Goal: Task Accomplishment & Management: Use online tool/utility

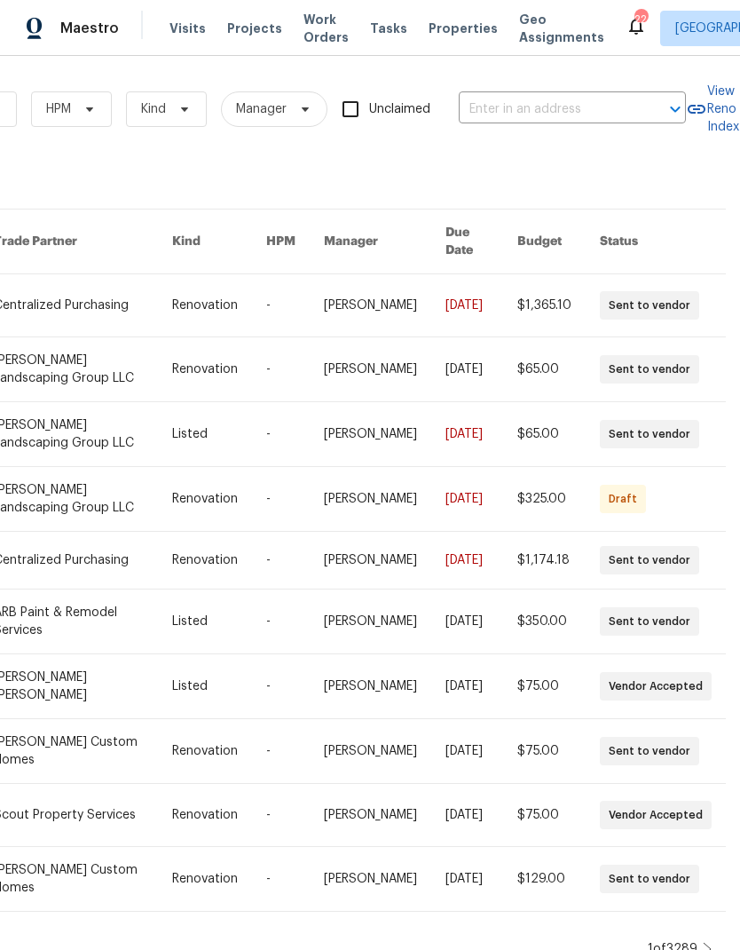
click at [559, 105] on input "text" at bounding box center [548, 110] width 178 height 28
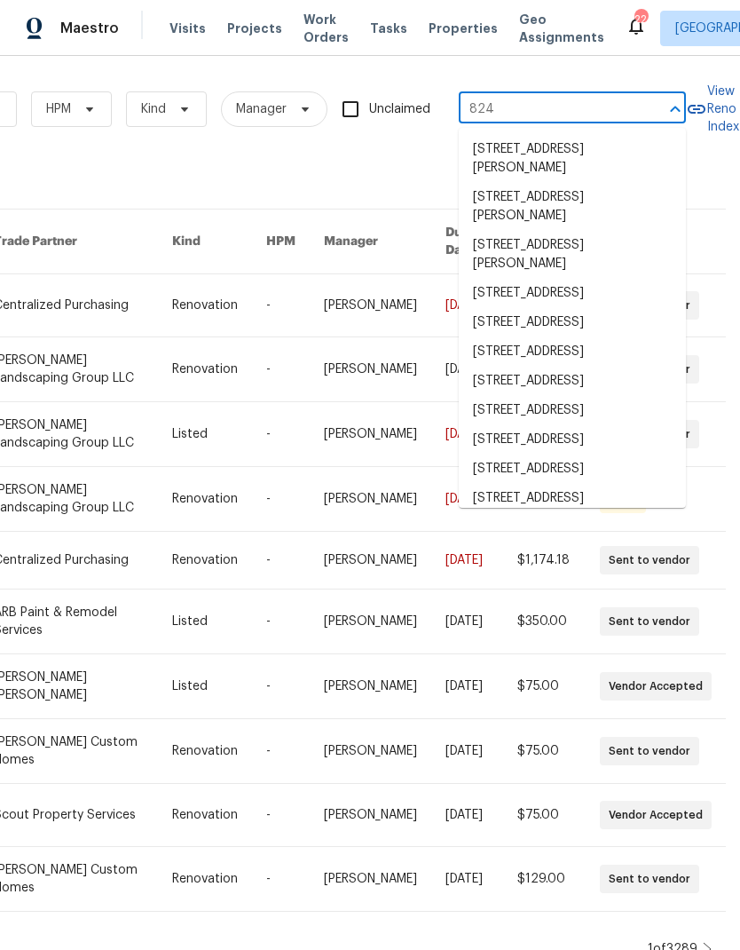
type input "824 n"
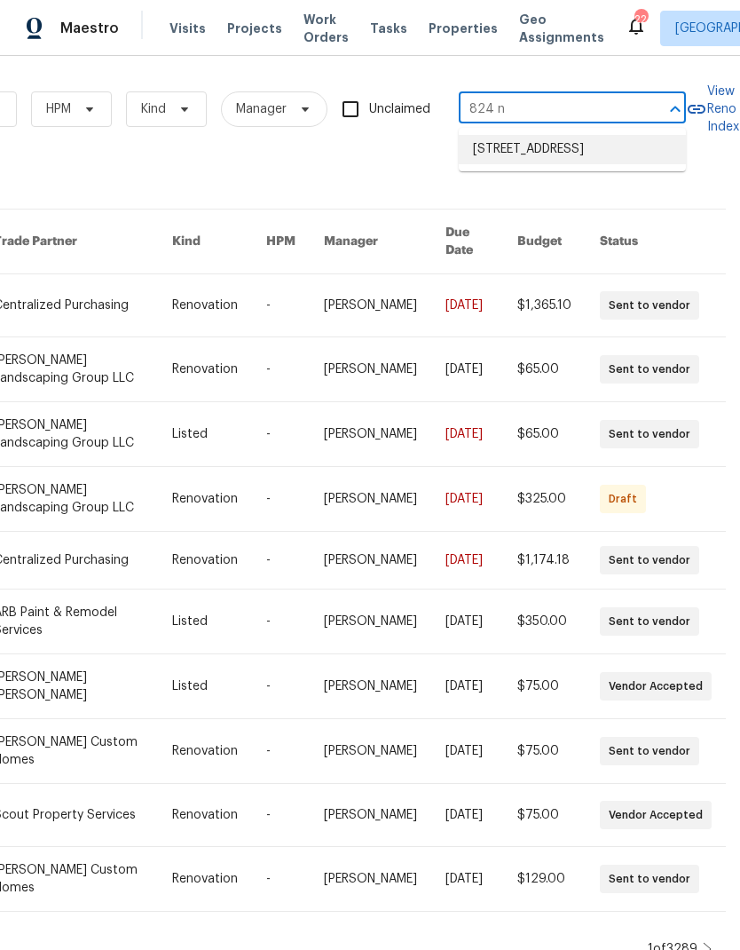
click at [546, 164] on li "[STREET_ADDRESS]" at bounding box center [572, 149] width 227 height 29
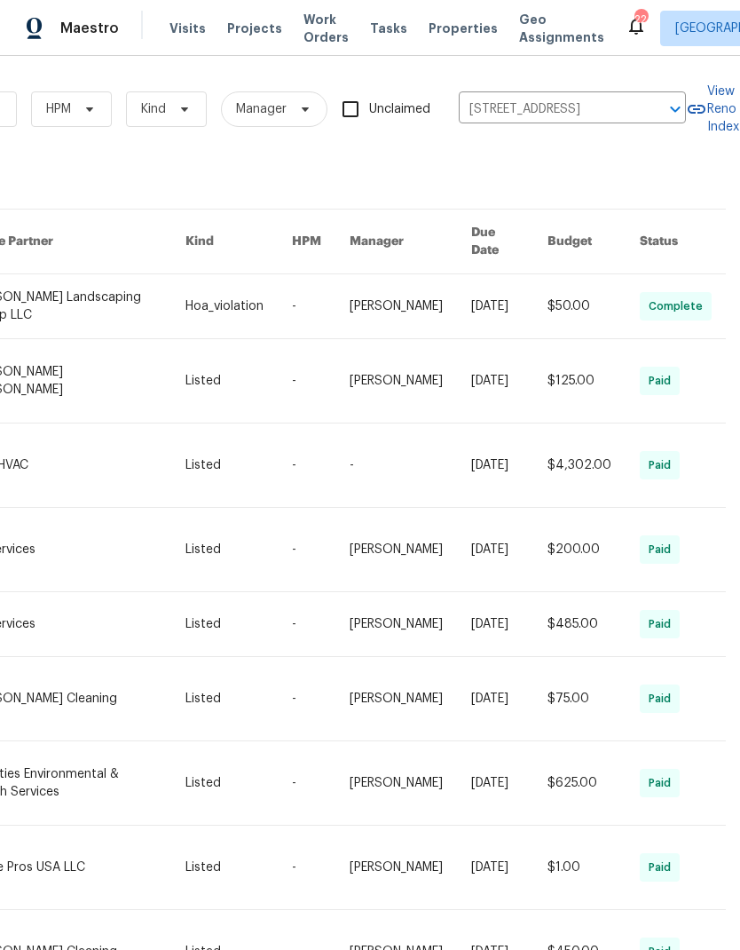
click at [133, 278] on link at bounding box center [78, 306] width 216 height 64
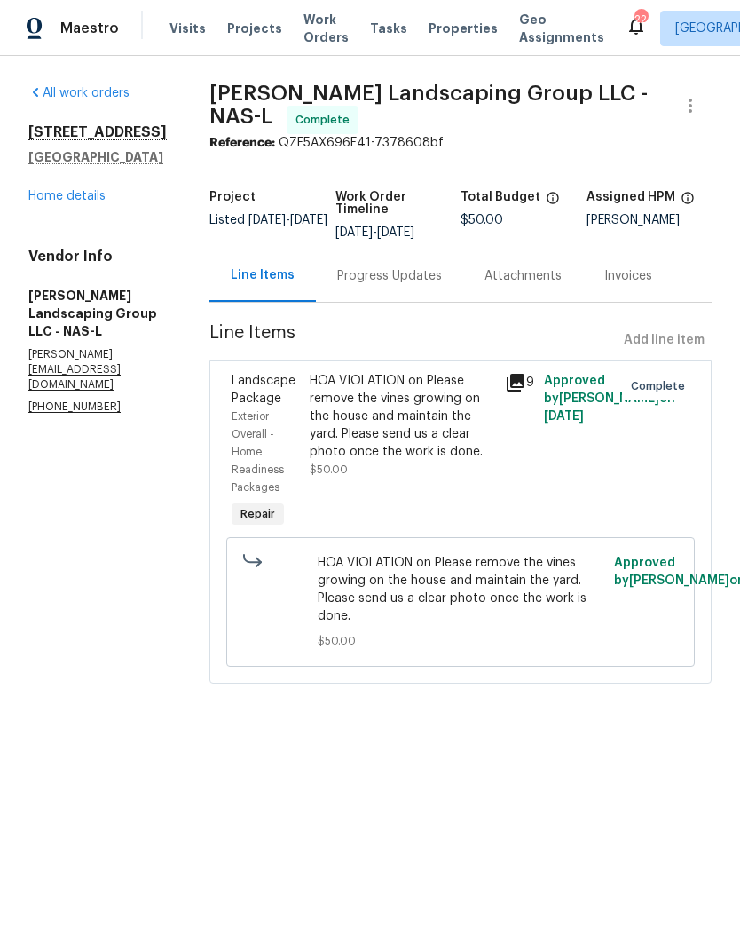
click at [106, 189] on div "[STREET_ADDRESS] Home details" at bounding box center [97, 164] width 138 height 82
click at [65, 201] on link "Home details" at bounding box center [66, 196] width 77 height 12
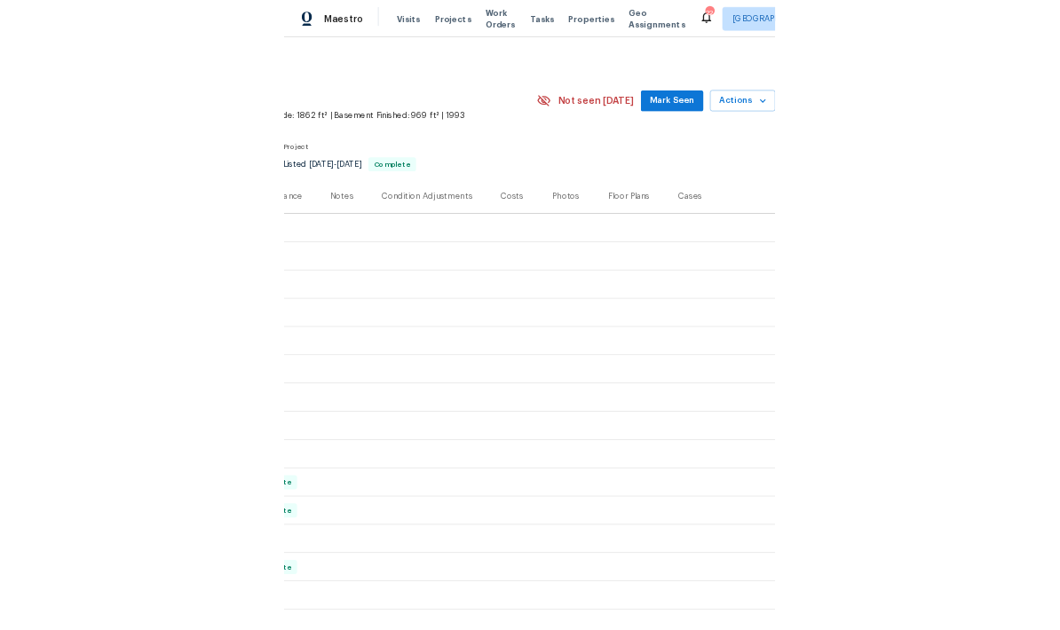
scroll to position [0, 263]
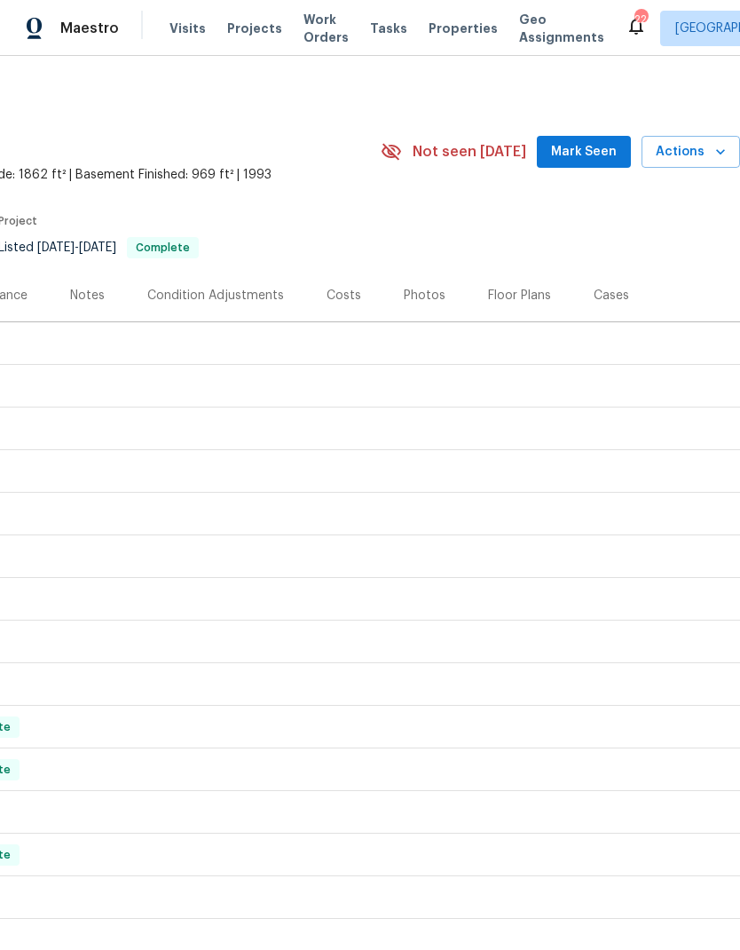
click at [429, 291] on div "Photos" at bounding box center [425, 296] width 42 height 18
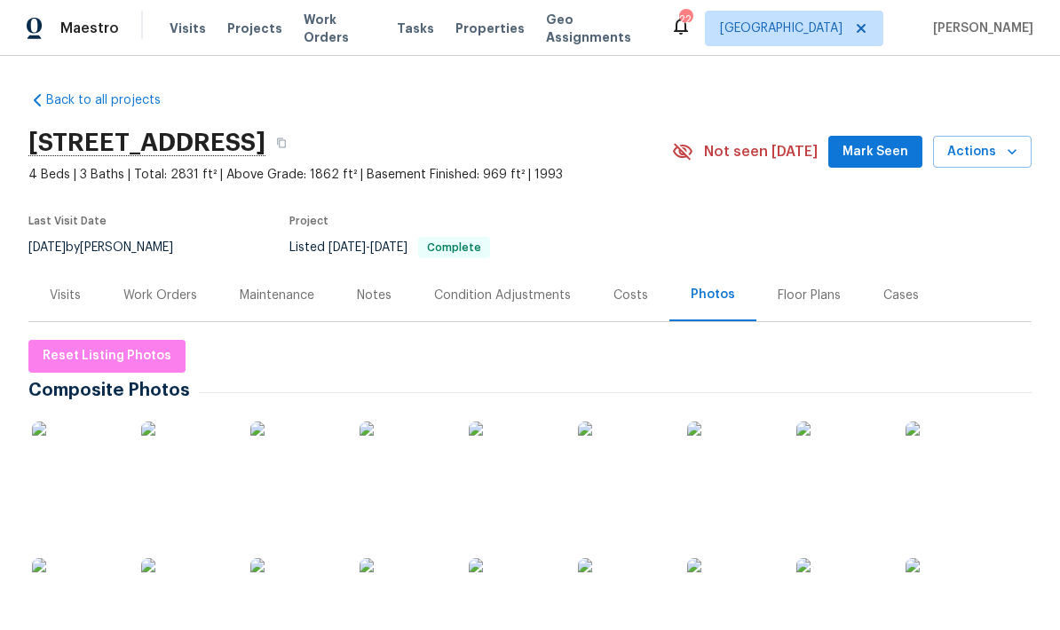
click at [83, 479] on img at bounding box center [76, 466] width 89 height 89
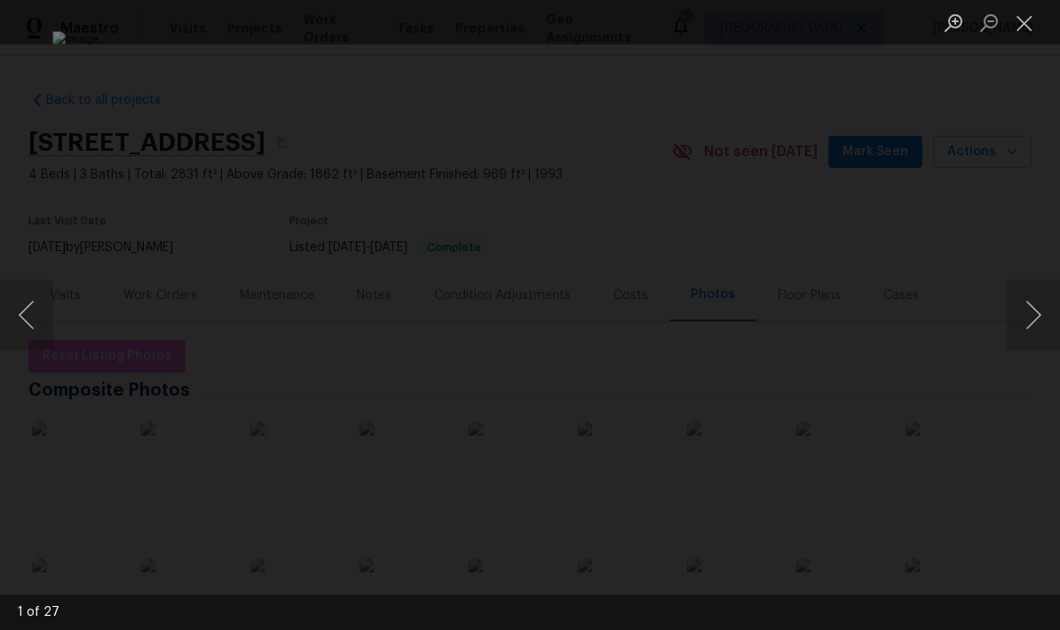
click at [739, 320] on button "Next image" at bounding box center [1033, 315] width 53 height 71
click at [739, 321] on button "Next image" at bounding box center [1033, 315] width 53 height 71
click at [739, 319] on button "Next image" at bounding box center [1033, 315] width 53 height 71
click at [739, 312] on button "Next image" at bounding box center [1033, 315] width 53 height 71
click at [739, 318] on button "Next image" at bounding box center [1033, 315] width 53 height 71
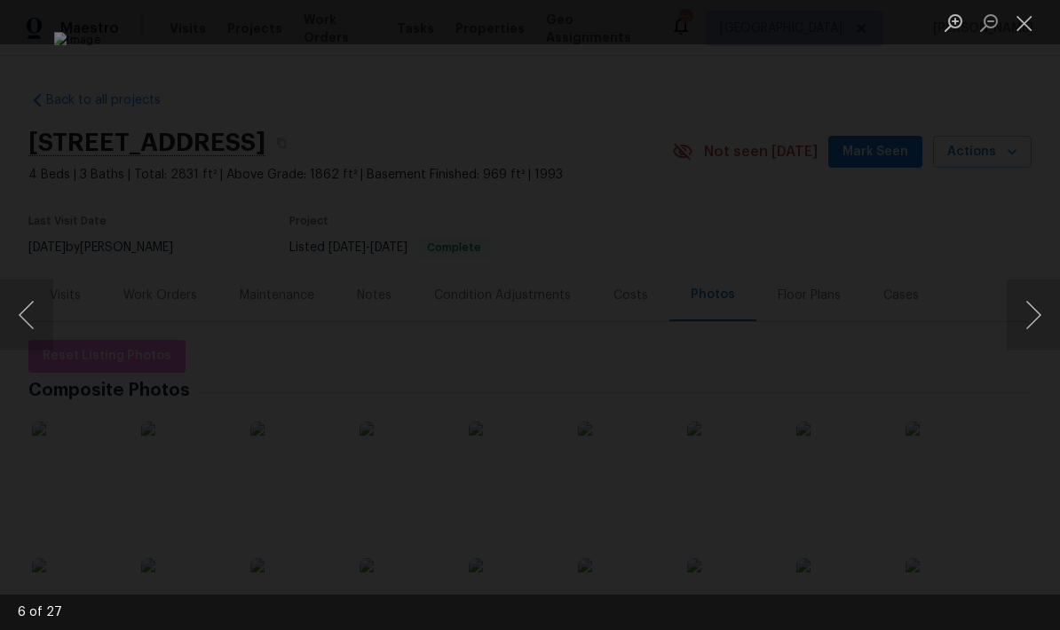
click at [739, 319] on button "Next image" at bounding box center [1033, 315] width 53 height 71
click at [739, 21] on button "Close lightbox" at bounding box center [1025, 22] width 36 height 31
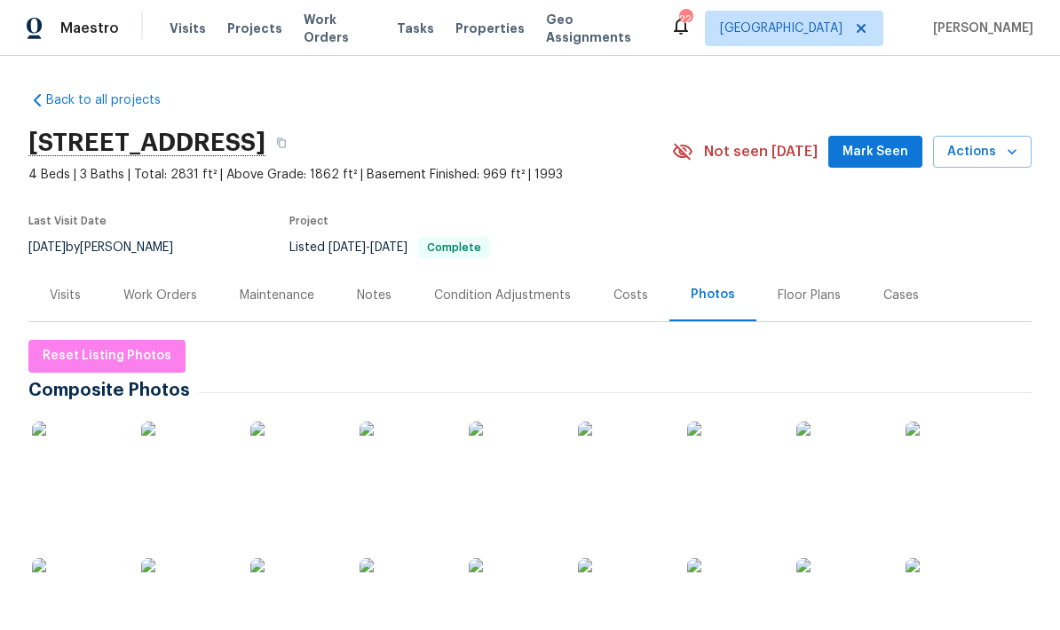
click at [739, 306] on div "Floor Plans" at bounding box center [809, 295] width 106 height 52
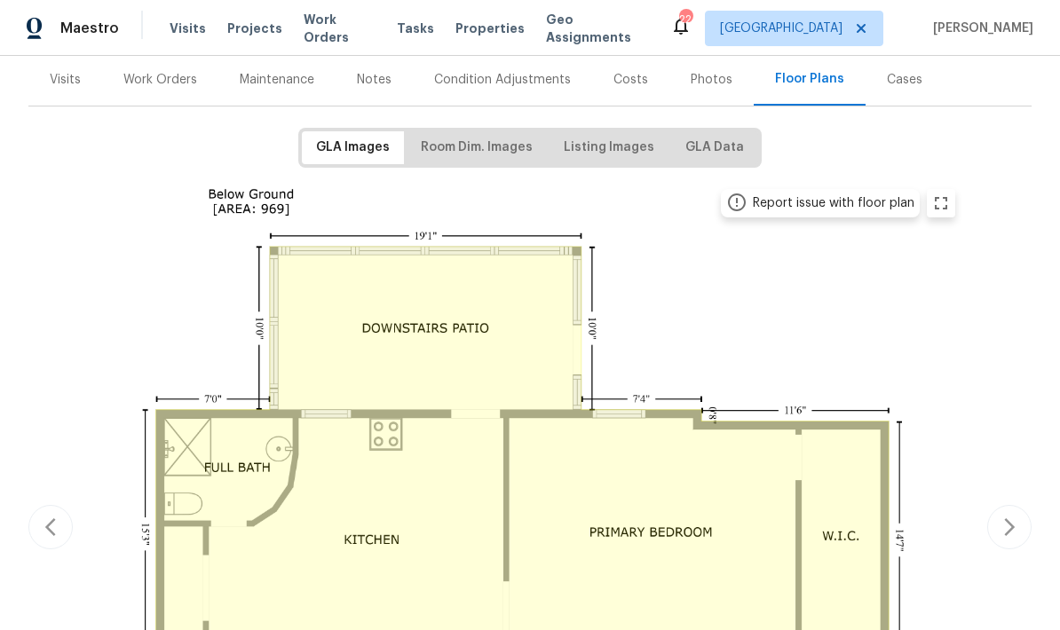
scroll to position [209, 0]
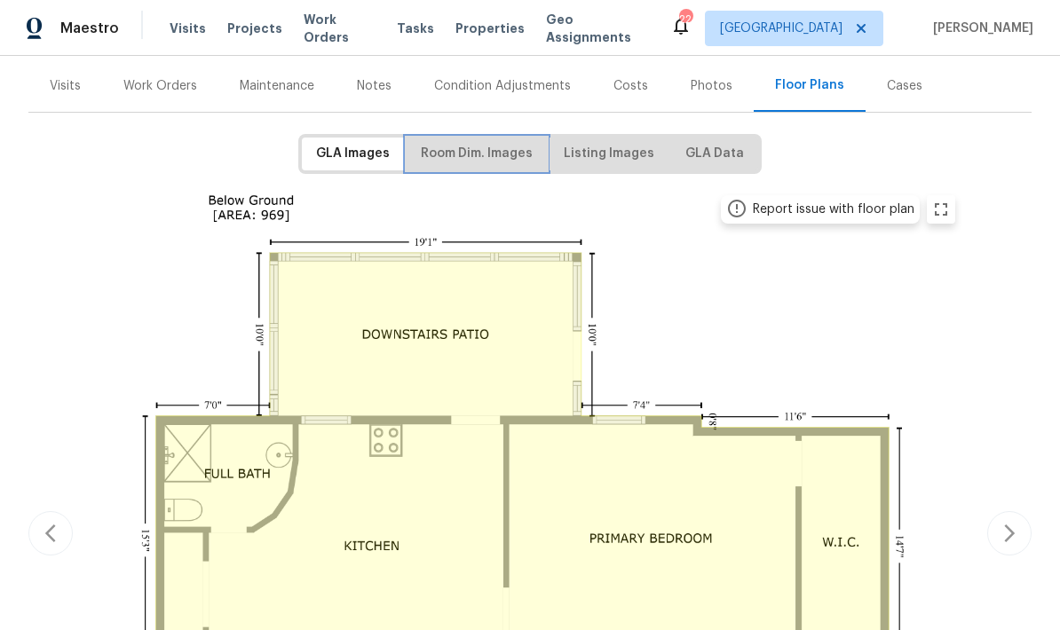
click at [477, 148] on span "Room Dim. Images" at bounding box center [477, 154] width 112 height 22
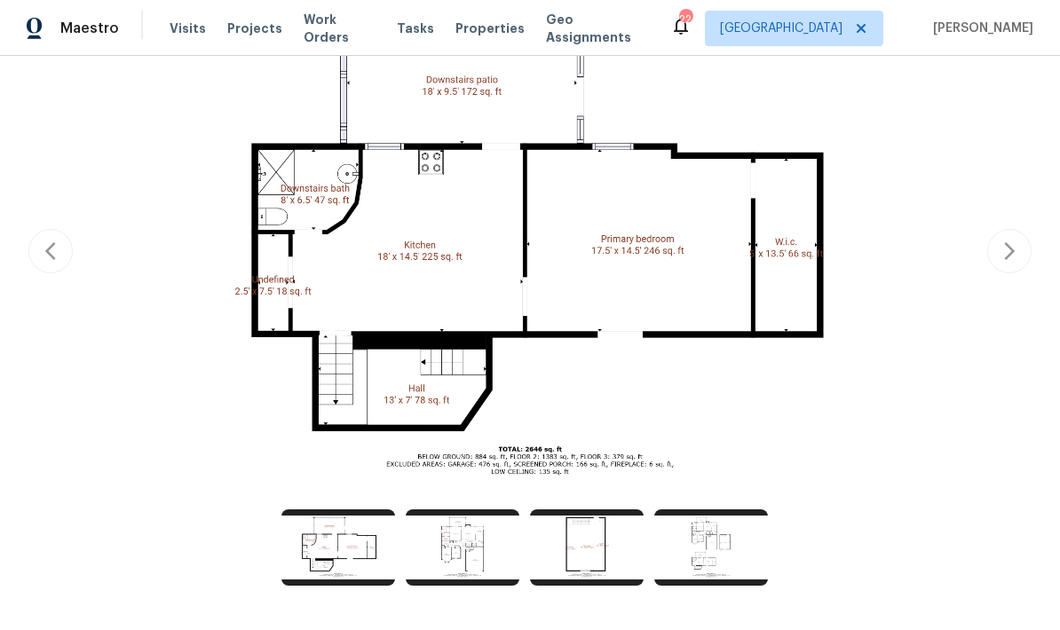
scroll to position [390, 0]
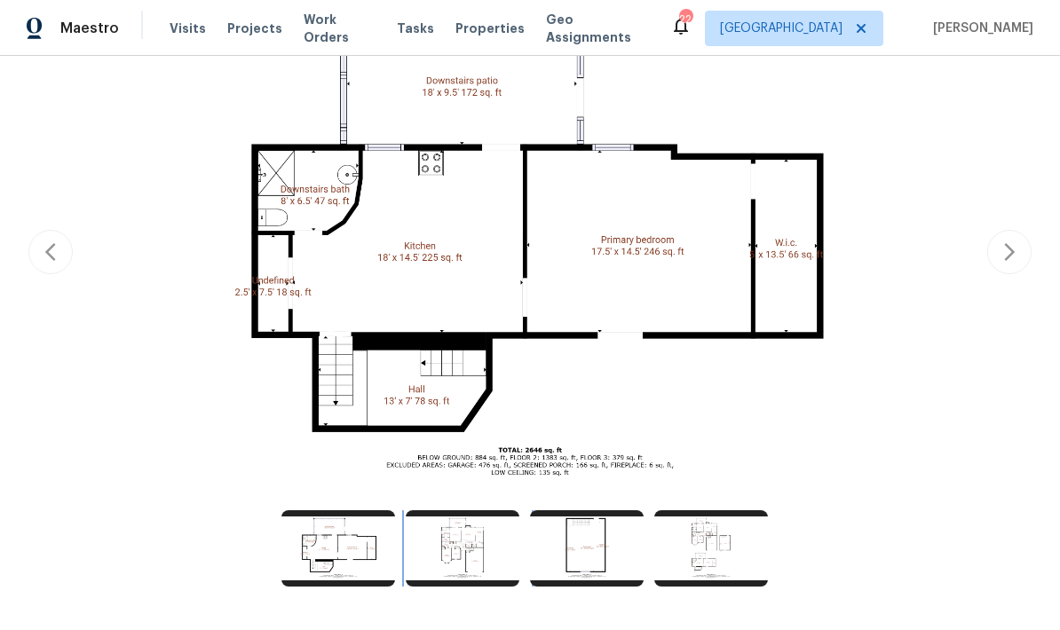
click at [464, 557] on img at bounding box center [463, 548] width 114 height 76
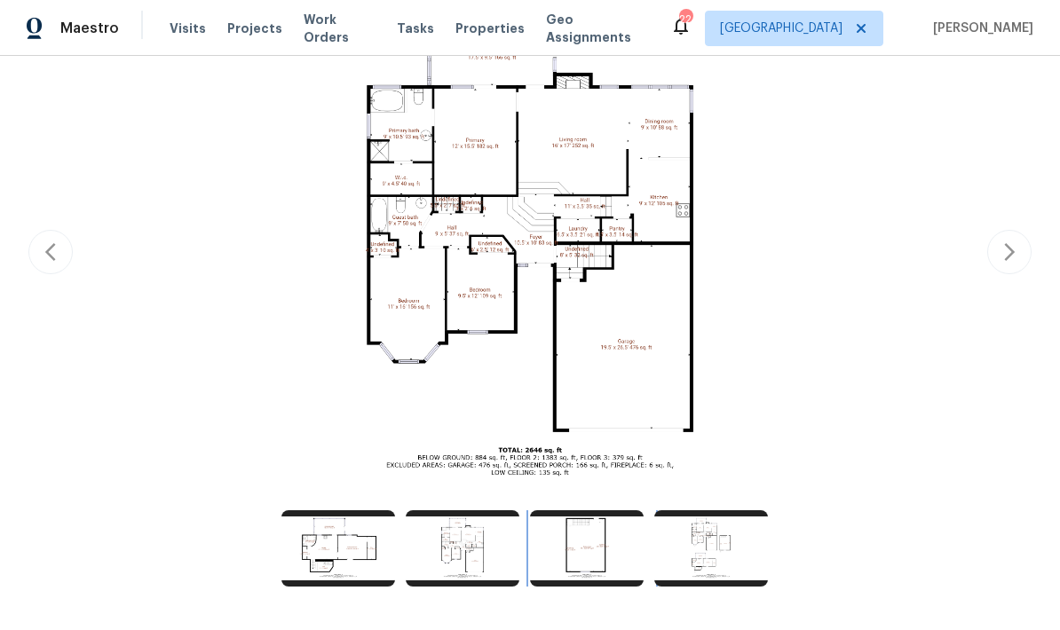
click at [591, 560] on img at bounding box center [587, 548] width 114 height 76
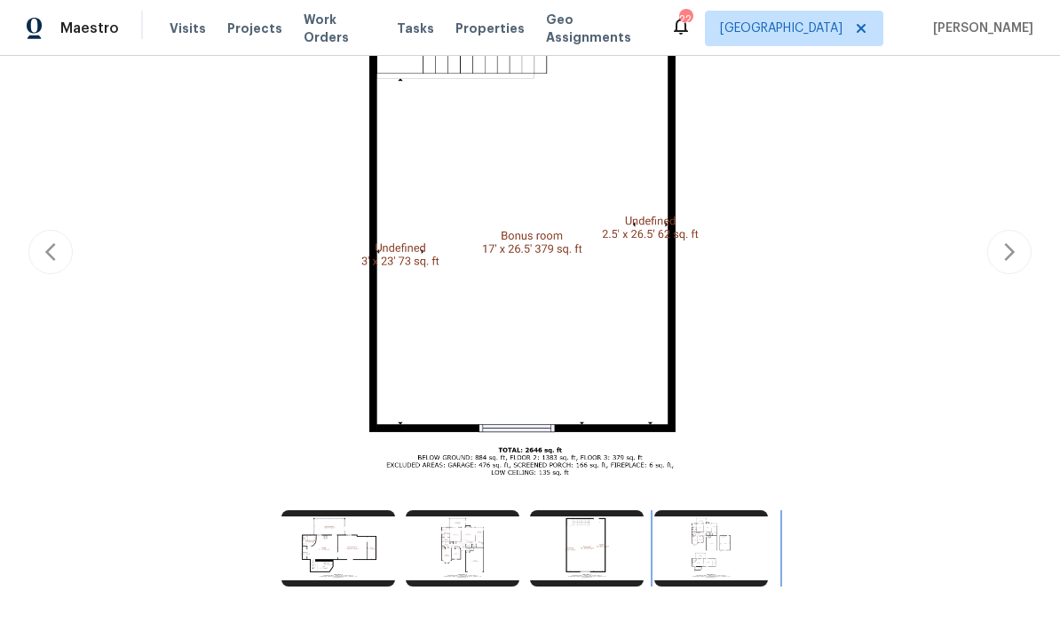
click at [698, 543] on img at bounding box center [711, 548] width 114 height 76
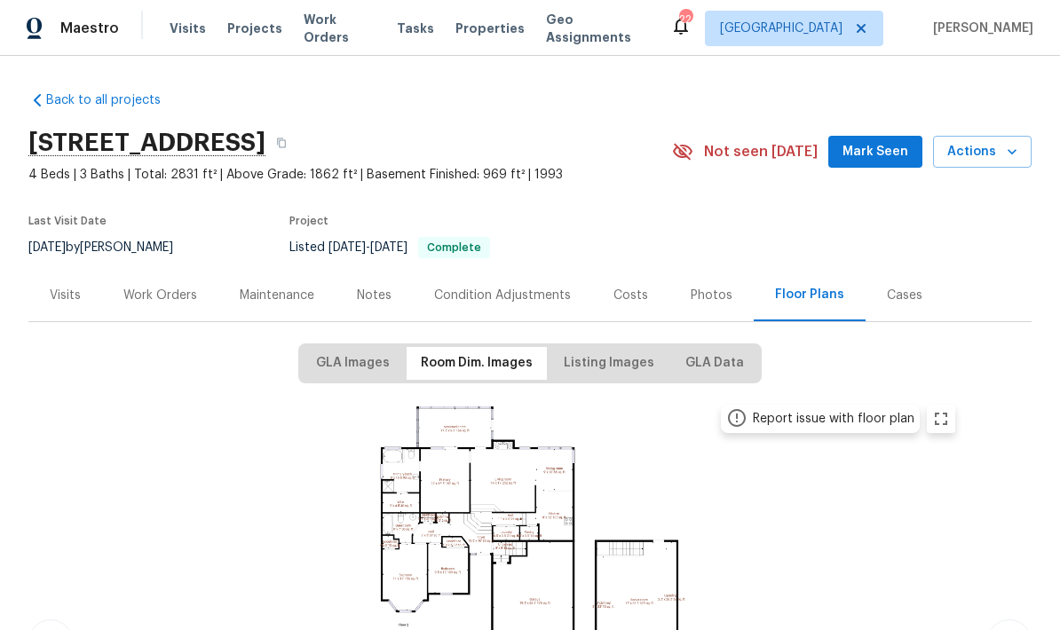
scroll to position [0, 0]
click at [54, 300] on div "Visits" at bounding box center [65, 296] width 31 height 18
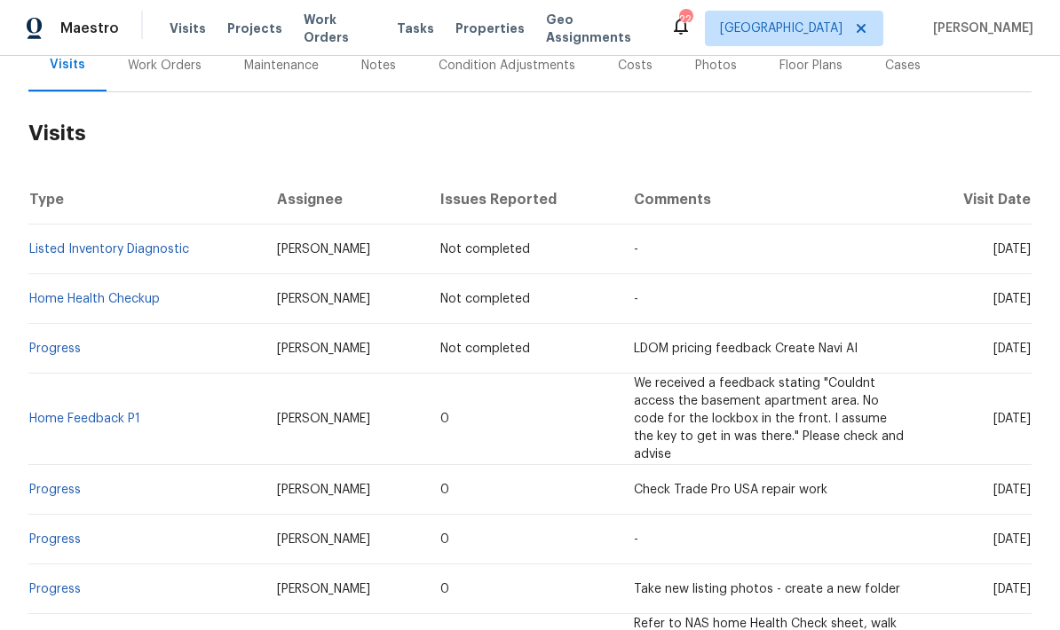
scroll to position [230, 0]
click at [426, 416] on td "0" at bounding box center [523, 419] width 194 height 91
click at [634, 396] on span "We received a feedback stating "Couldnt access the basement apartment area. No …" at bounding box center [769, 418] width 270 height 83
click at [110, 413] on link "Home Feedback P1" at bounding box center [84, 419] width 111 height 12
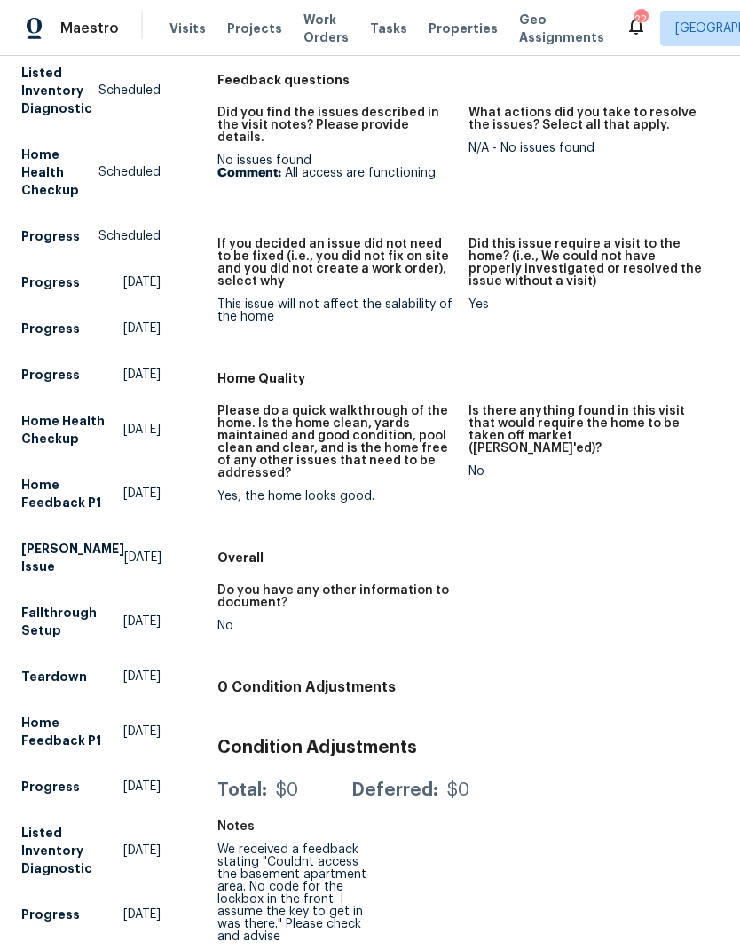
click at [306, 27] on span "Work Orders" at bounding box center [326, 29] width 45 height 36
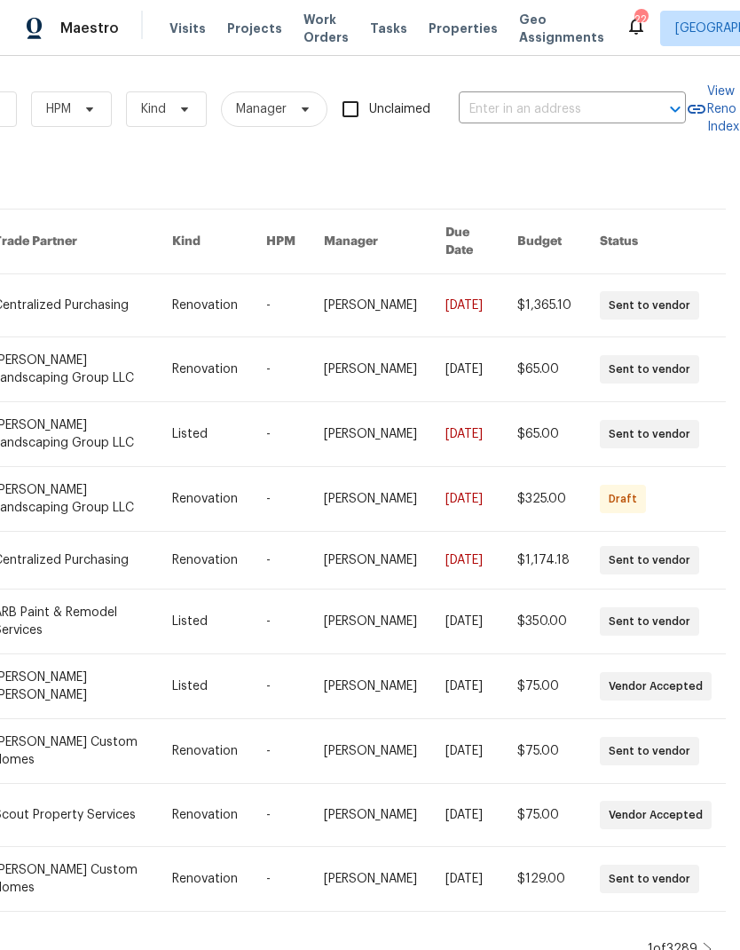
scroll to position [0, 292]
click at [551, 109] on input "text" at bounding box center [548, 110] width 178 height 28
type input "7925 b"
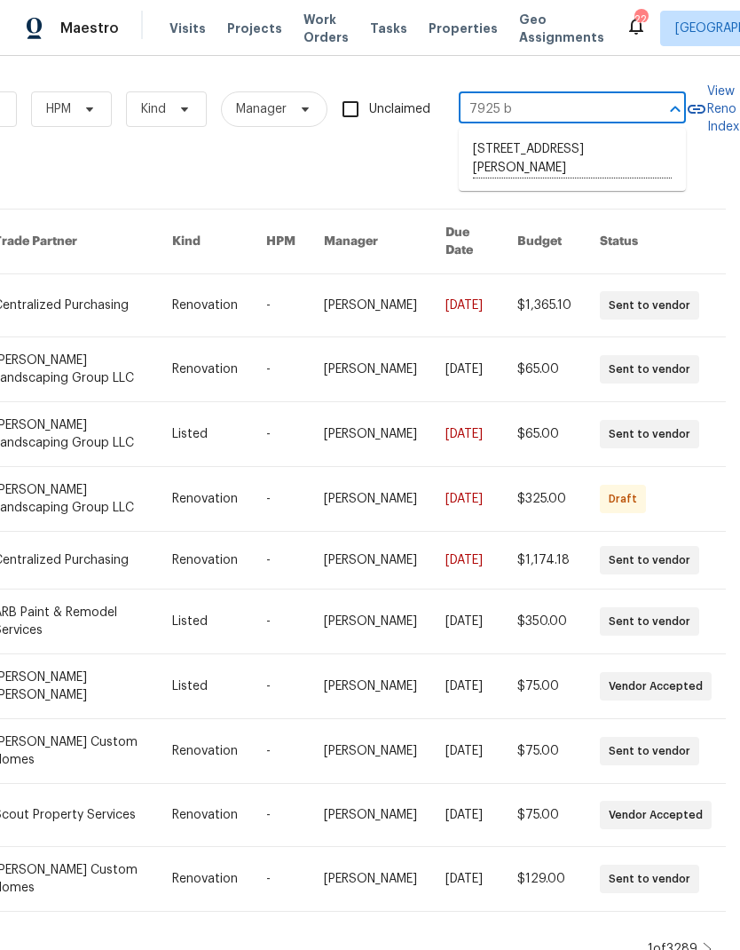
click at [515, 158] on li "[STREET_ADDRESS][PERSON_NAME]" at bounding box center [572, 159] width 227 height 49
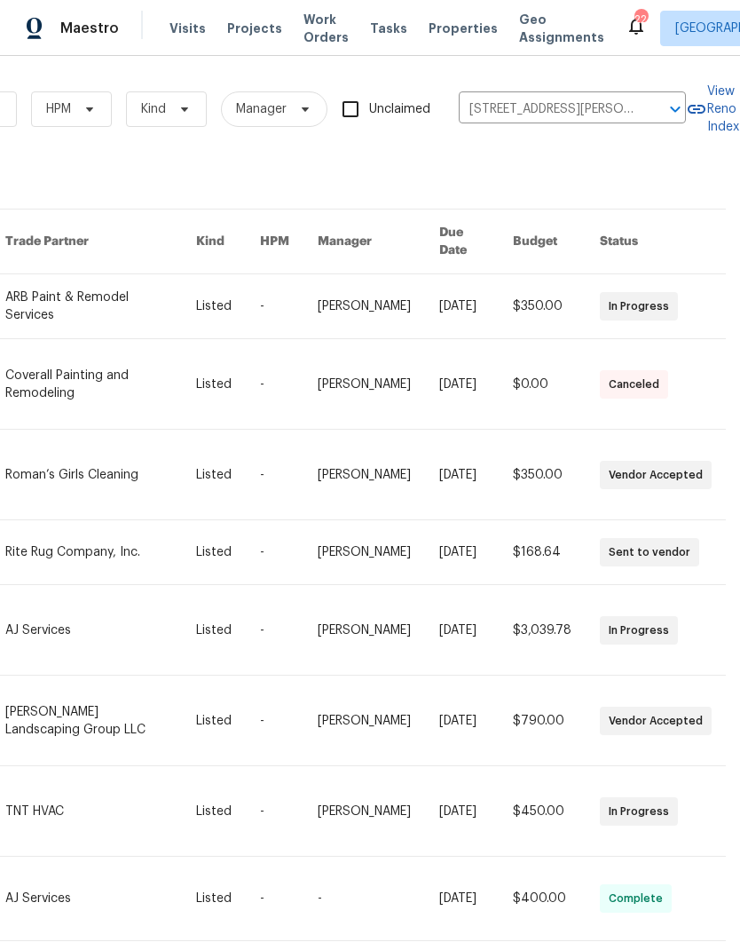
click at [67, 791] on link at bounding box center [100, 811] width 191 height 90
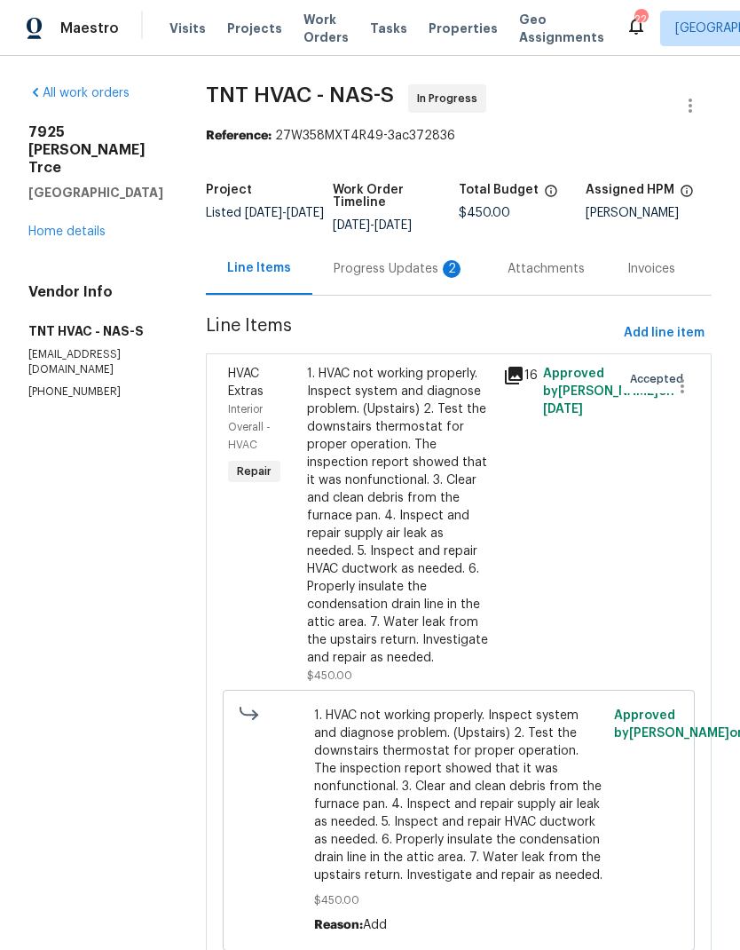
click at [353, 249] on div "Progress Updates 2" at bounding box center [399, 268] width 174 height 52
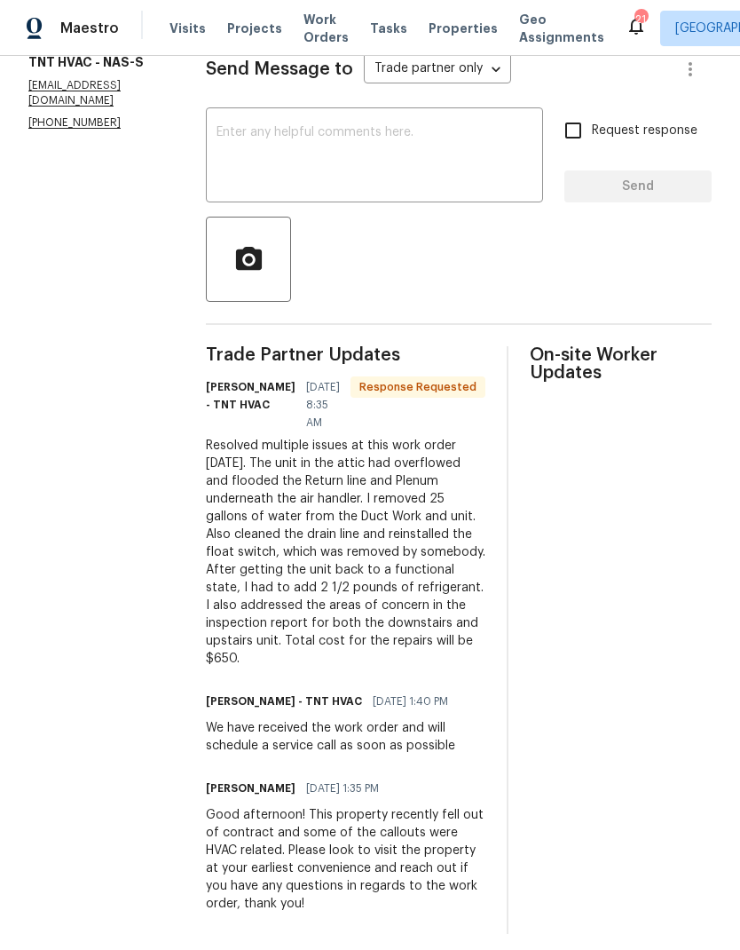
scroll to position [268, 0]
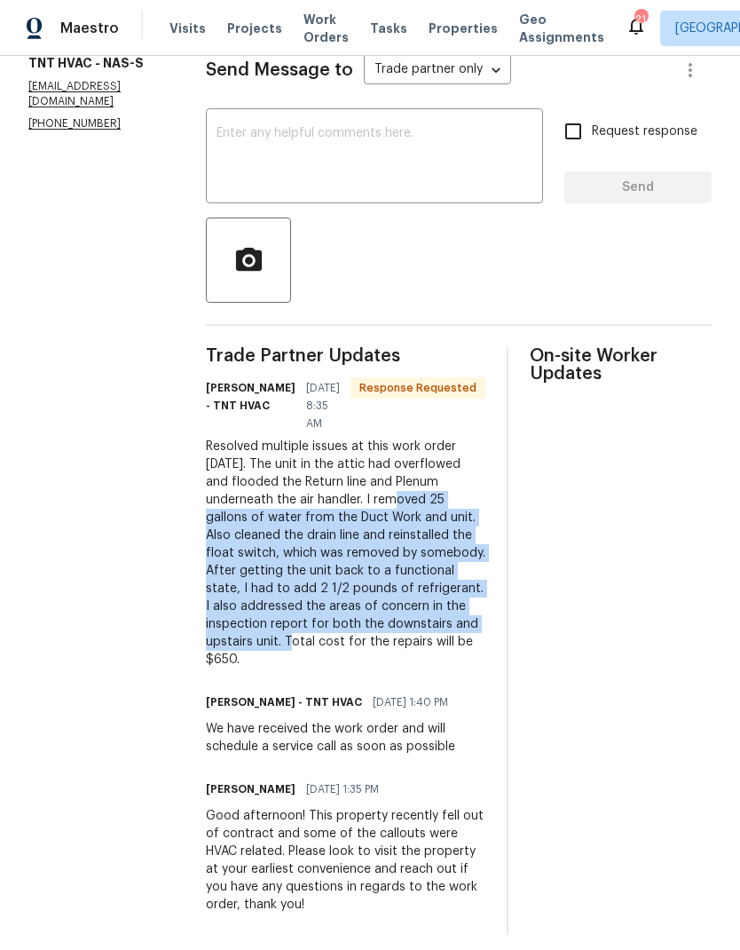
copy div "removed 25 gallons of water from the Duct Work and unit. Also cleaned the drain…"
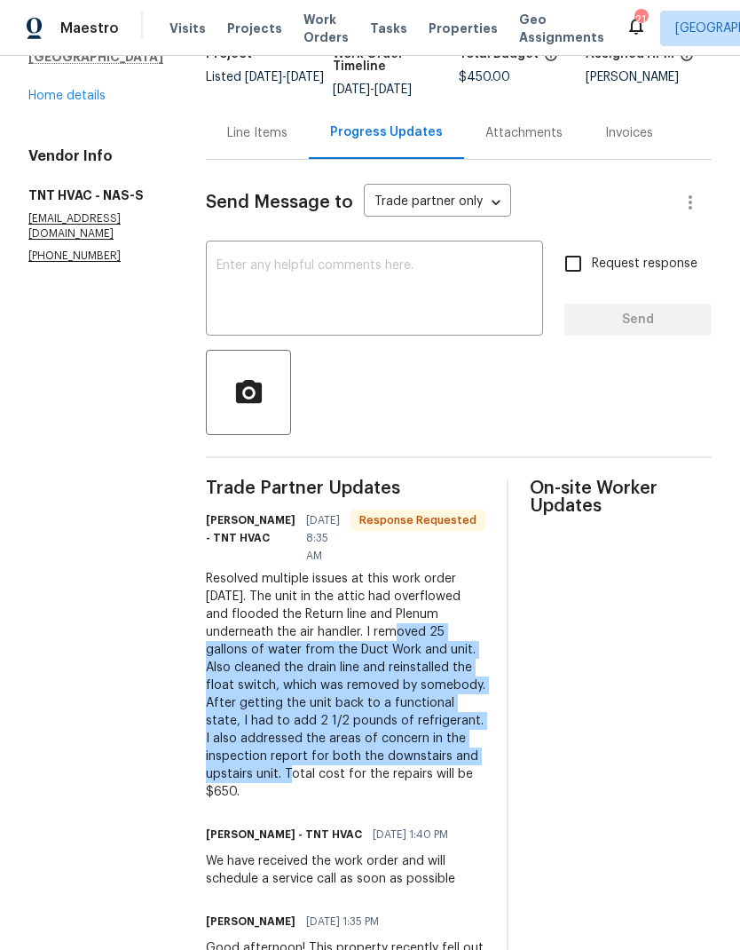
scroll to position [113, 0]
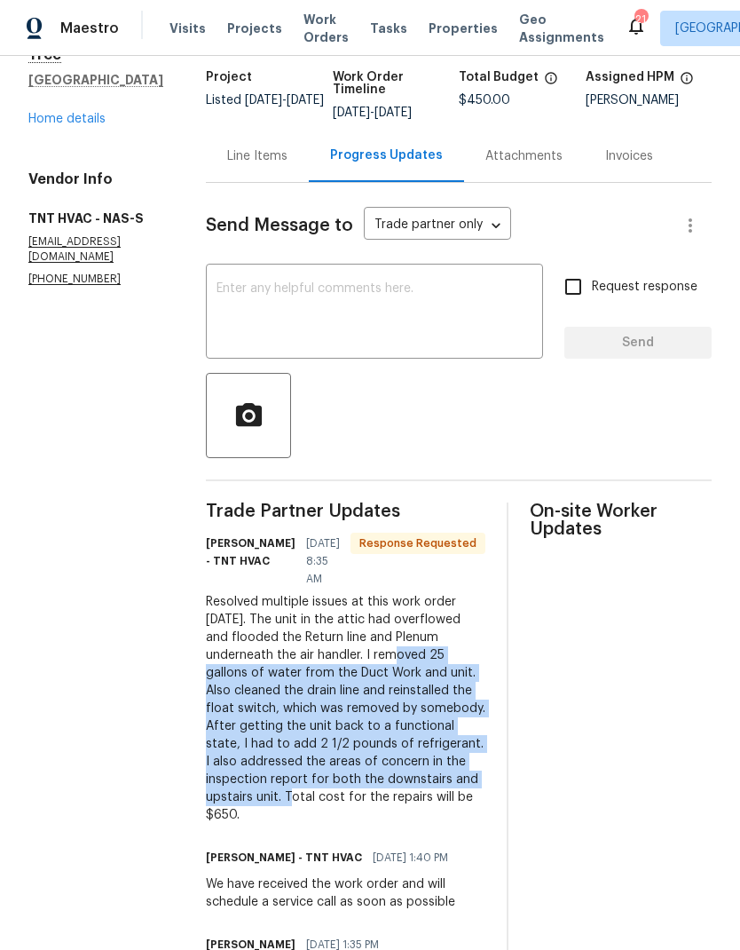
click at [223, 168] on div "Line Items" at bounding box center [257, 156] width 103 height 52
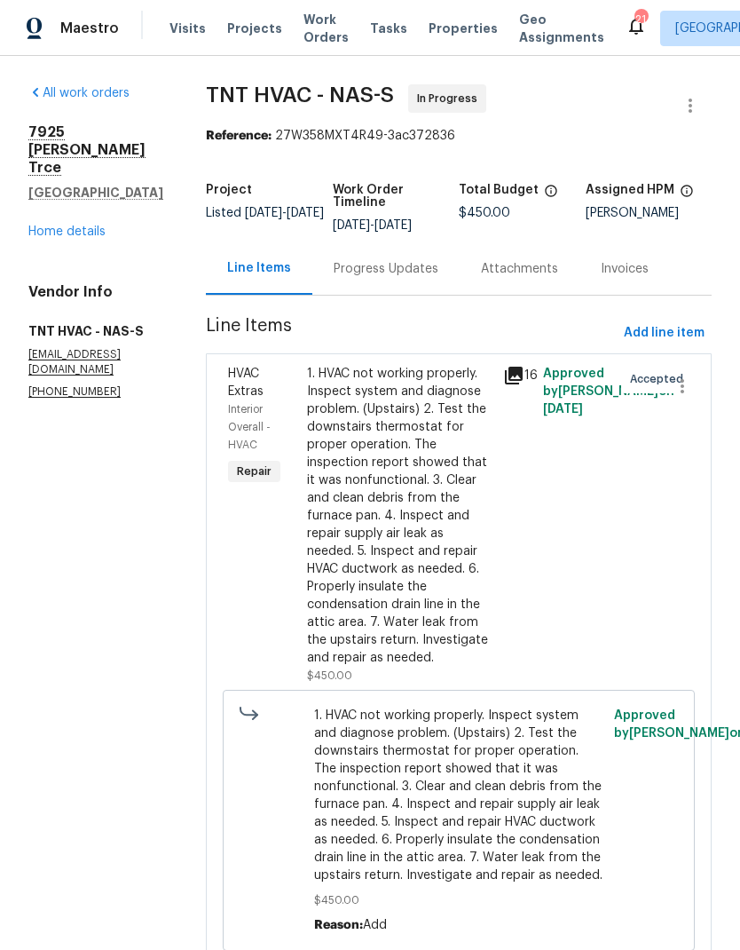
click at [350, 428] on div "1. HVAC not working properly. Inspect system and diagnose problem. (Upstairs) 2…" at bounding box center [400, 516] width 186 height 302
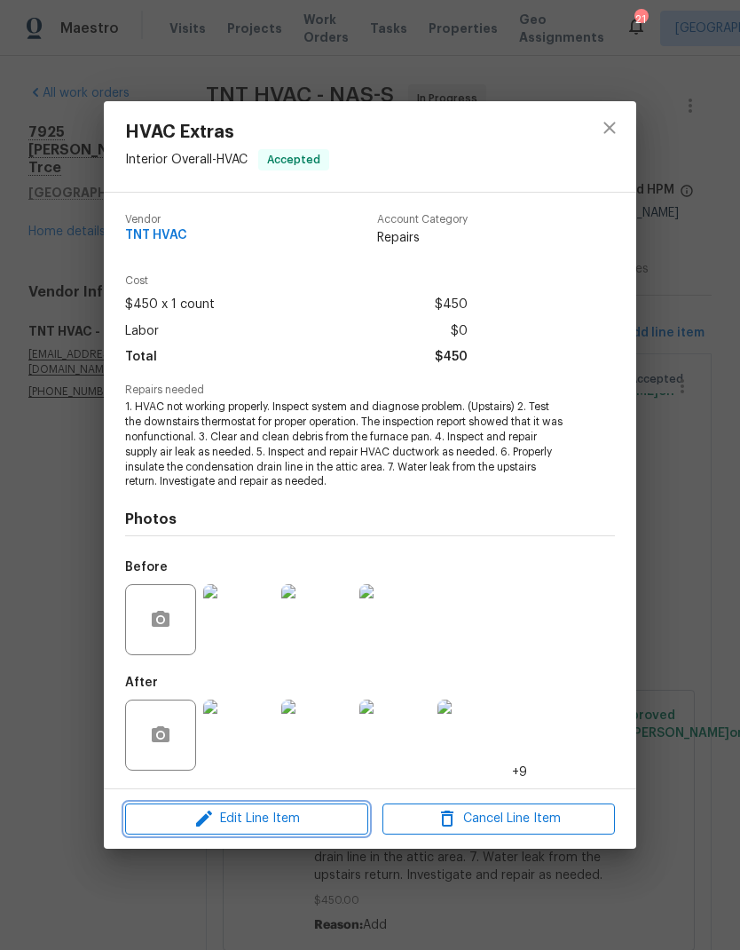
click at [210, 809] on icon "button" at bounding box center [204, 818] width 21 height 21
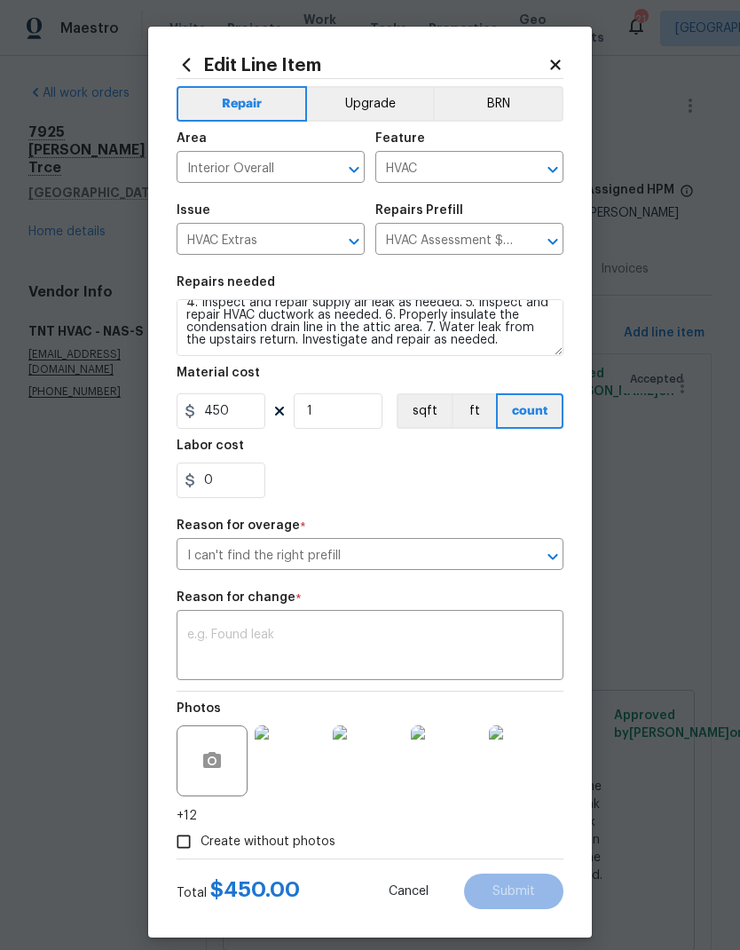
scroll to position [62, 0]
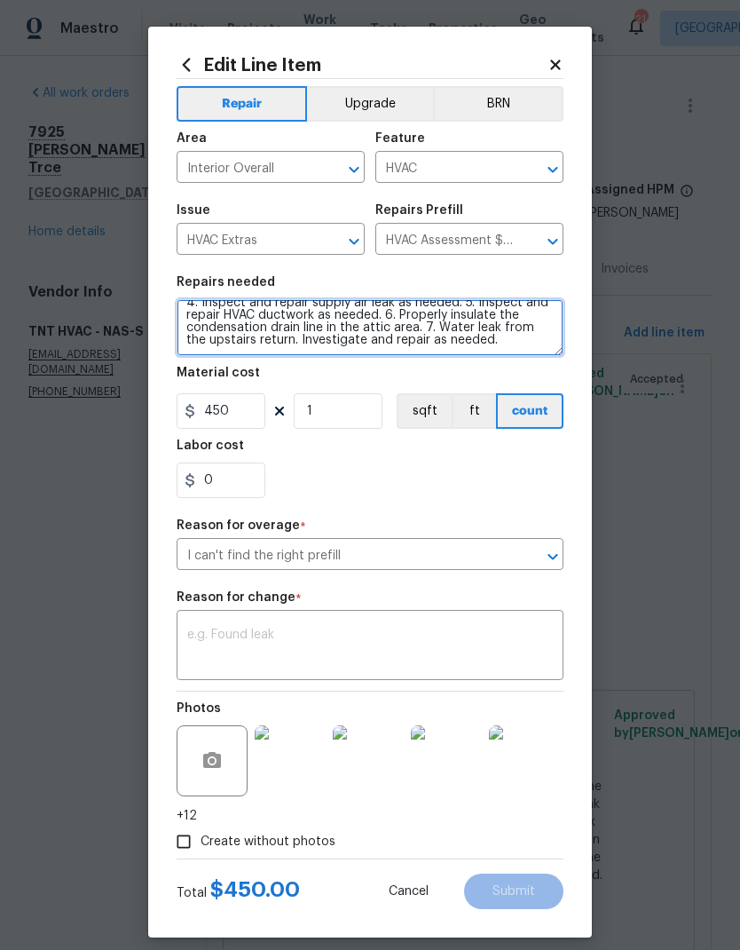
click at [488, 351] on textarea "1. HVAC not working properly. Inspect system and diagnose problem. (Upstairs) 2…" at bounding box center [370, 327] width 387 height 57
click at [209, 351] on textarea "1. HVAC not working properly. Inspect system and diagnose problem. (Upstairs) 2…" at bounding box center [370, 327] width 387 height 57
paste textarea "Technician removed approximately 25 gallons of water from the ductwork and the …"
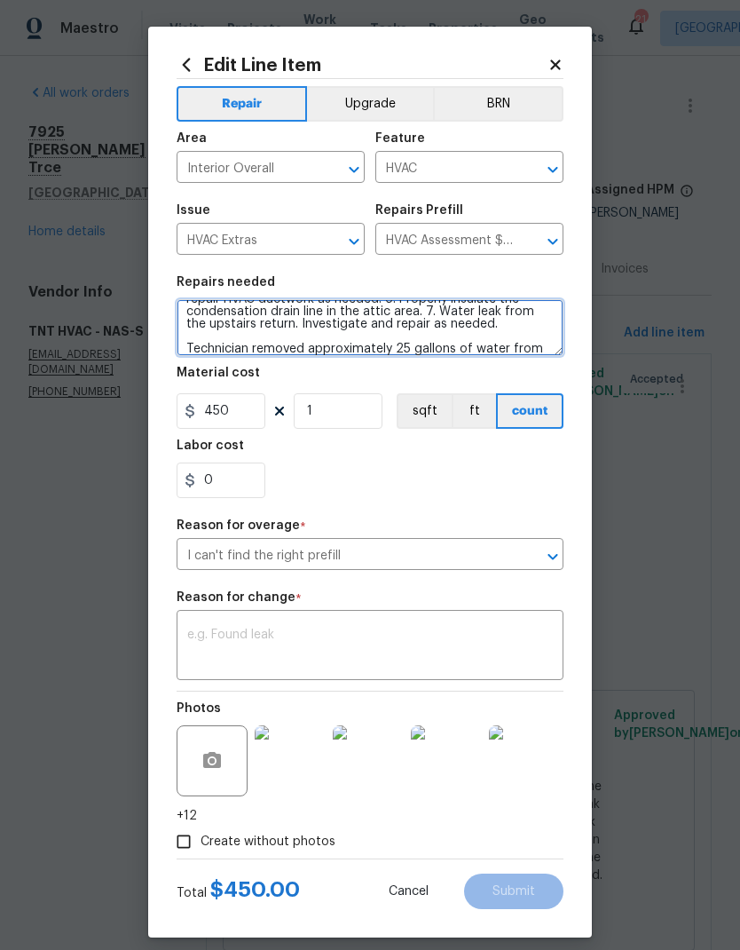
scroll to position [186, 0]
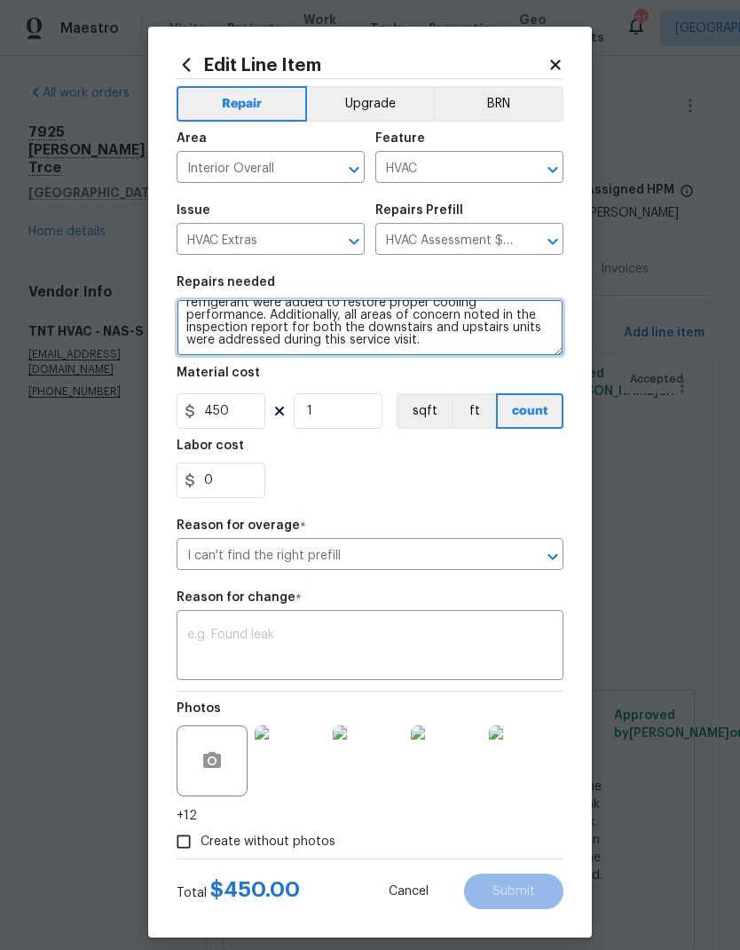
type textarea "1. HVAC not working properly. Inspect system and diagnose problem. (Upstairs) 2…"
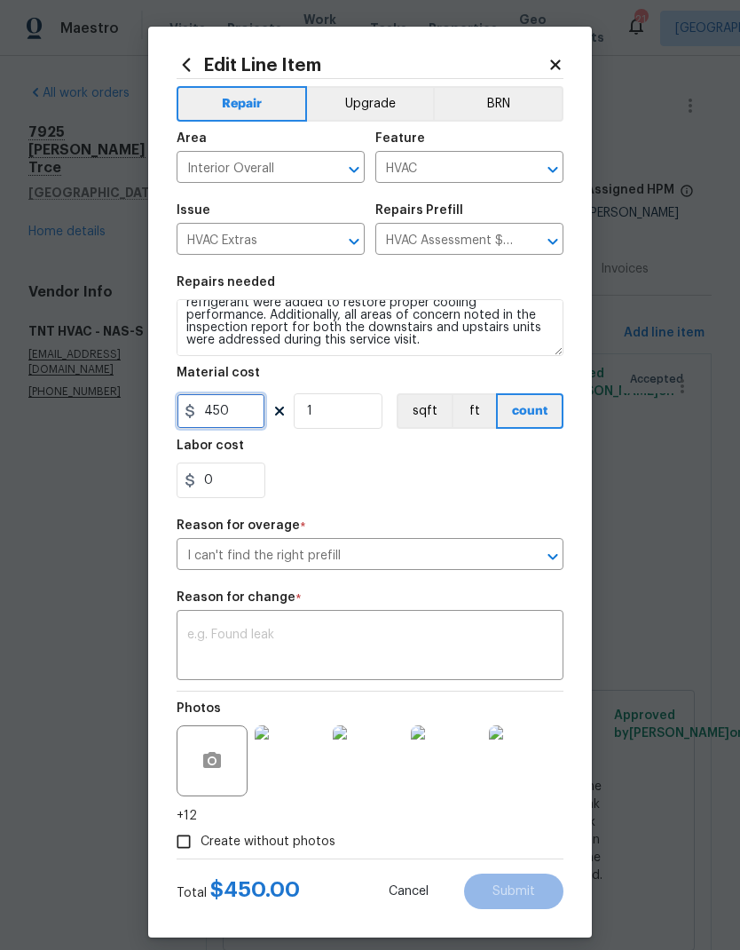
click at [231, 415] on input "450" at bounding box center [221, 411] width 89 height 36
type input "650"
click at [249, 551] on input "I can't find the right prefill" at bounding box center [345, 556] width 337 height 28
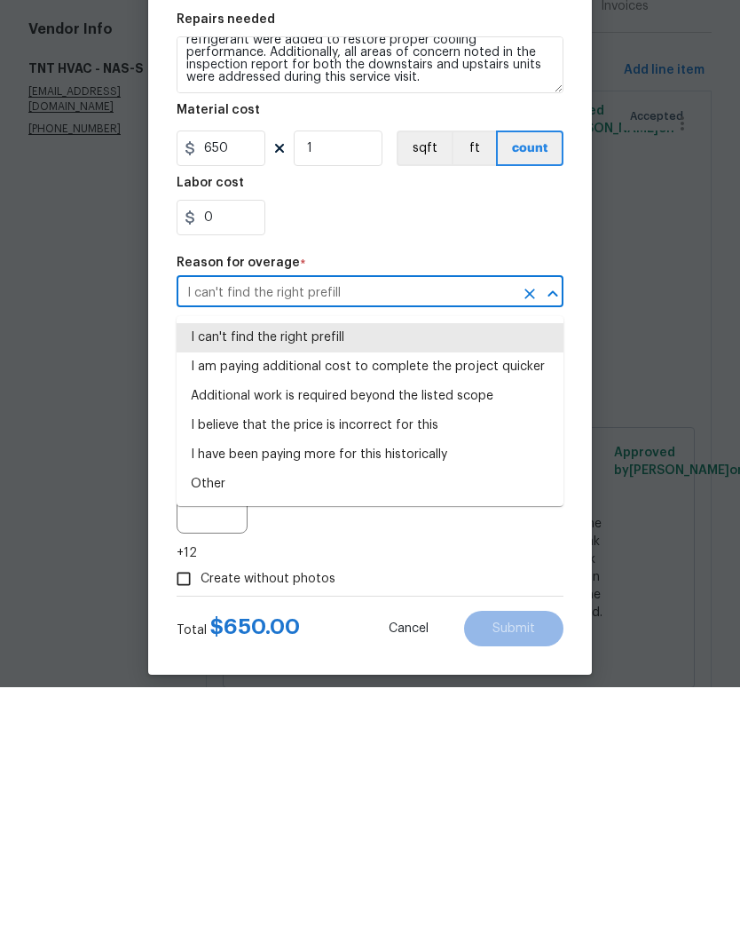
click at [377, 462] on div "0" at bounding box center [370, 480] width 387 height 36
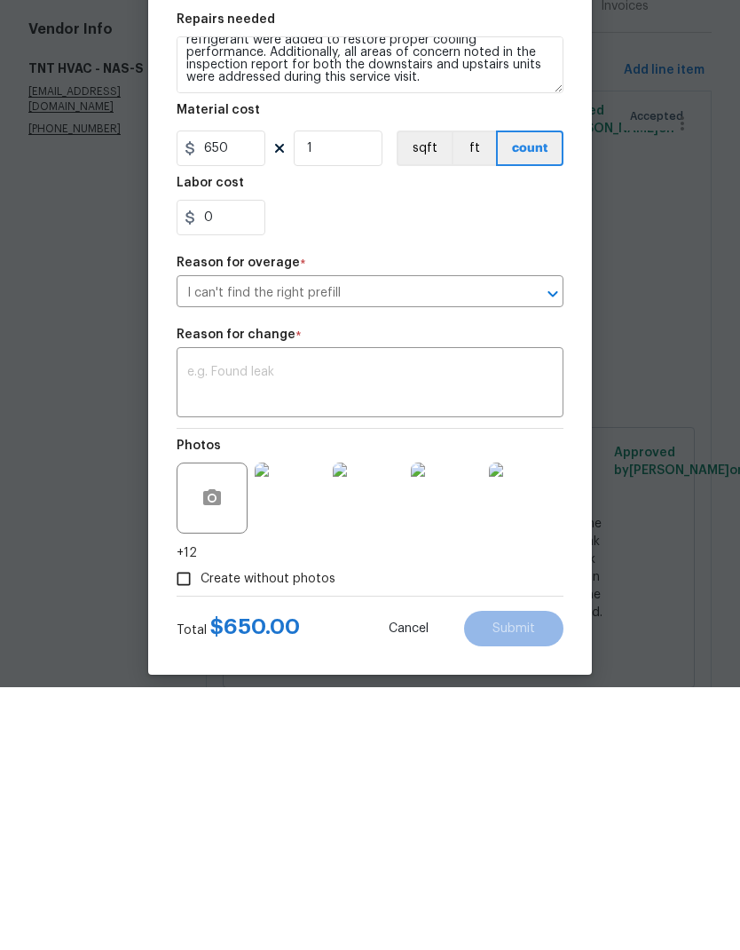
scroll to position [51, 0]
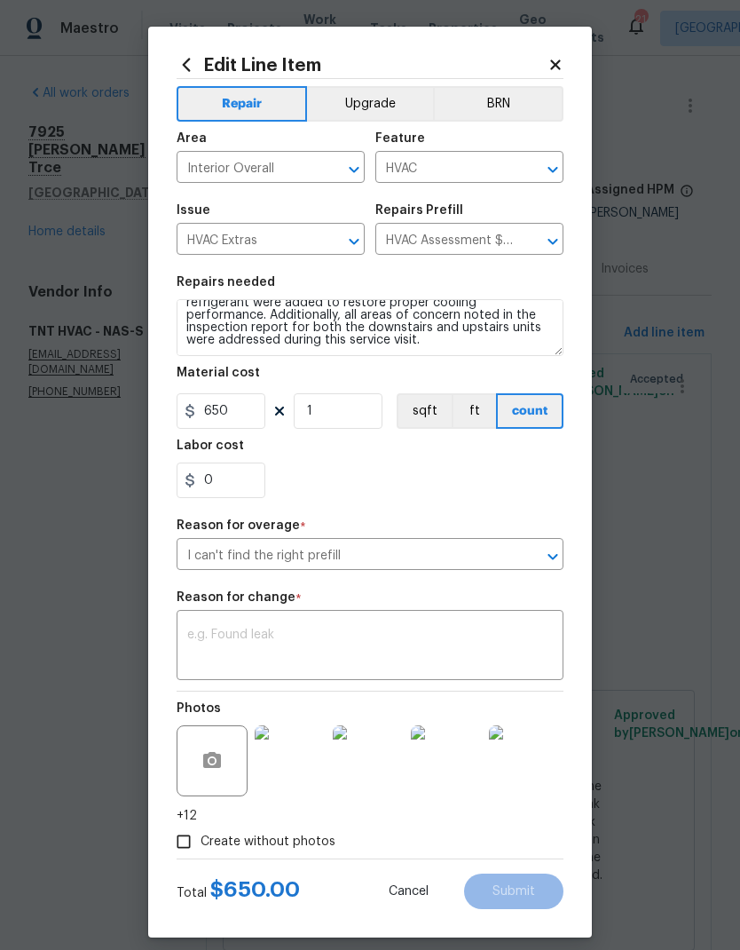
click at [239, 657] on textarea at bounding box center [370, 646] width 366 height 37
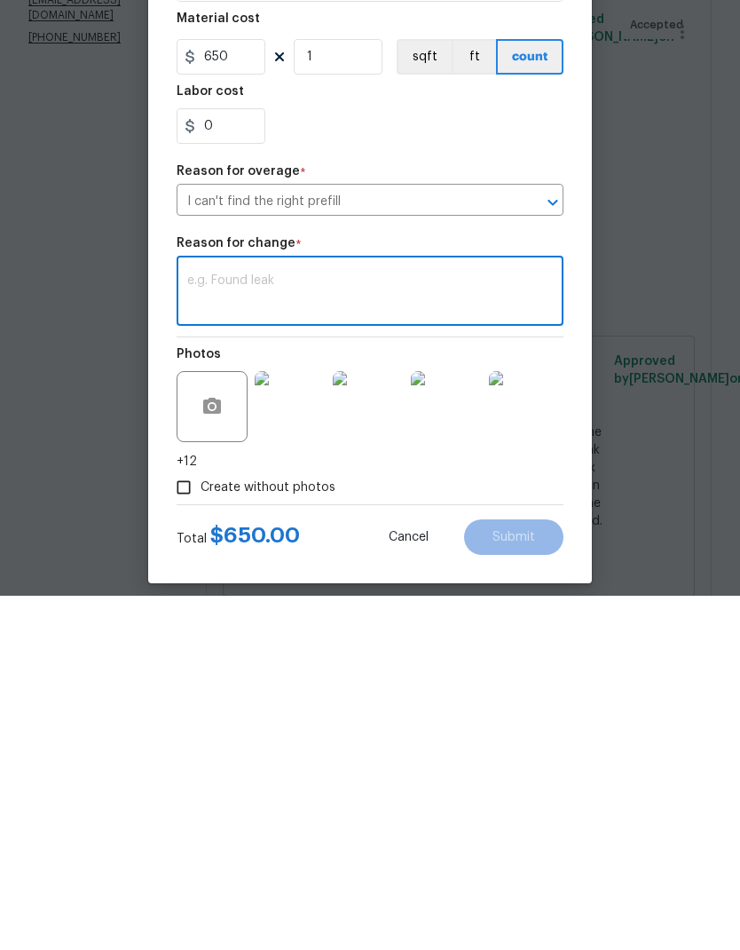
click at [227, 628] on textarea at bounding box center [370, 646] width 366 height 37
paste textarea "Technician removed approximately 25 gallons of water from the ductwork and the …"
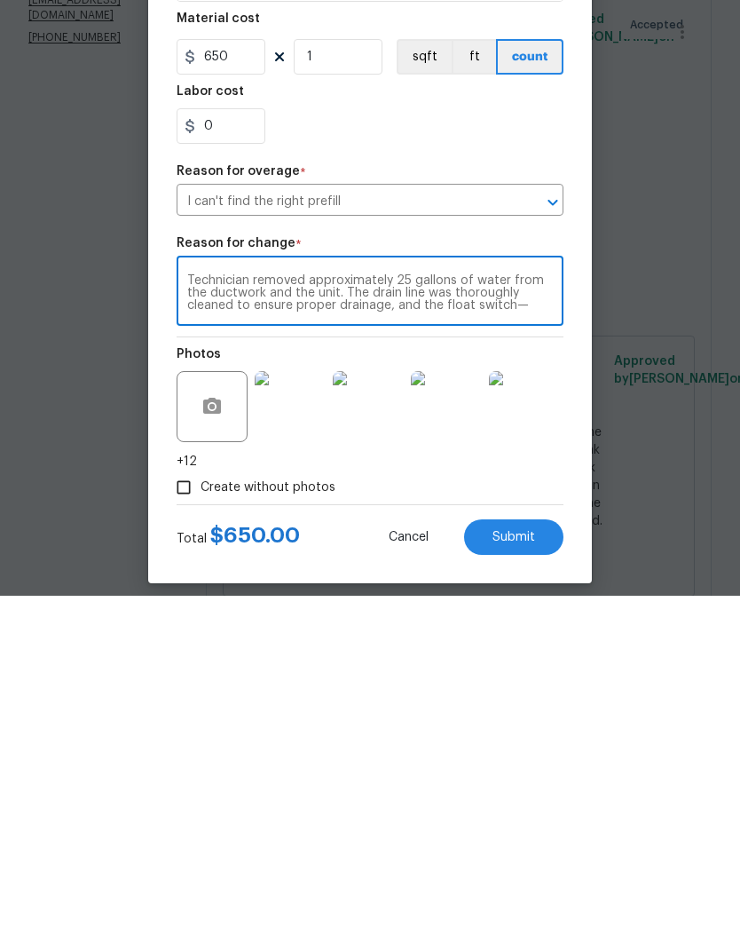
scroll to position [75, 0]
type textarea "Technician removed approximately 25 gallons of water from the ductwork and the …"
click at [508, 885] on span "Submit" at bounding box center [514, 891] width 43 height 13
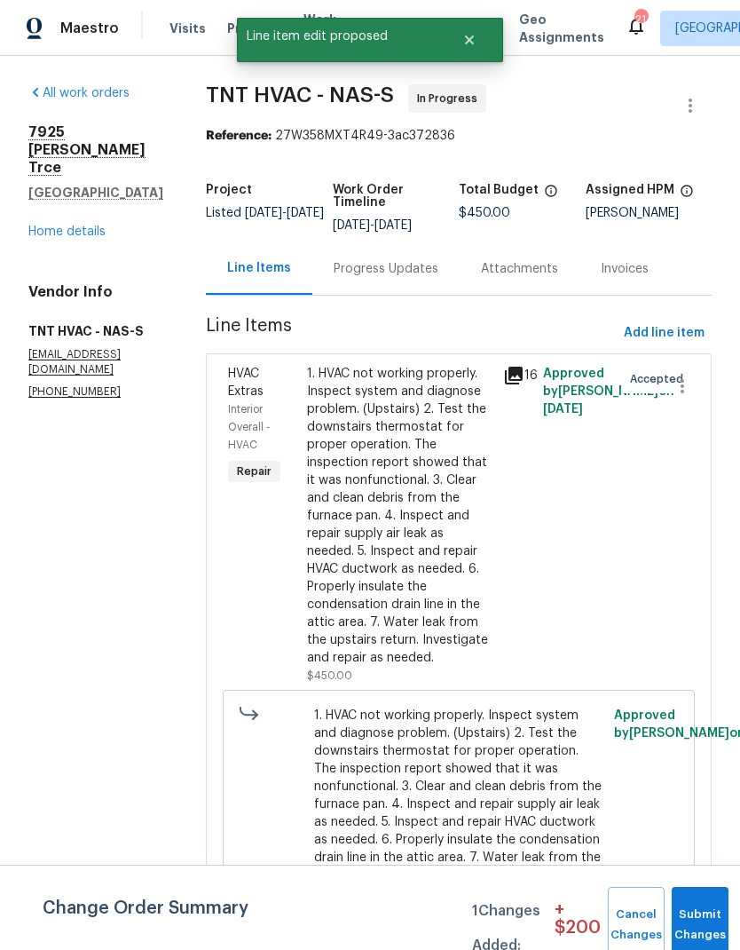
click at [365, 242] on div "Progress Updates" at bounding box center [385, 268] width 147 height 52
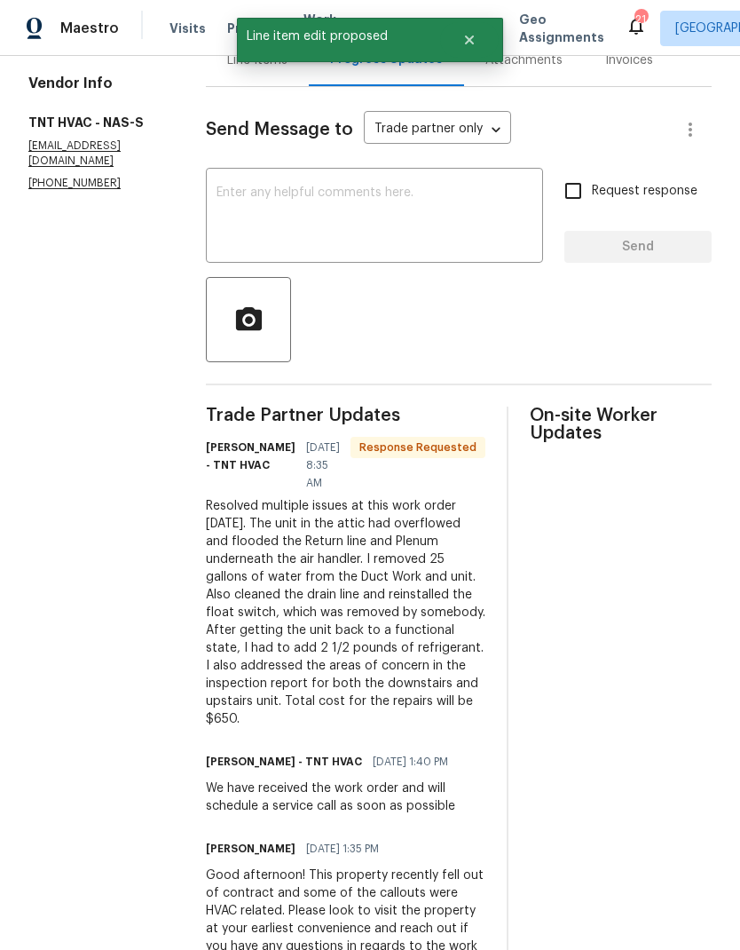
scroll to position [209, 0]
click at [225, 75] on div "Line Items" at bounding box center [257, 59] width 103 height 52
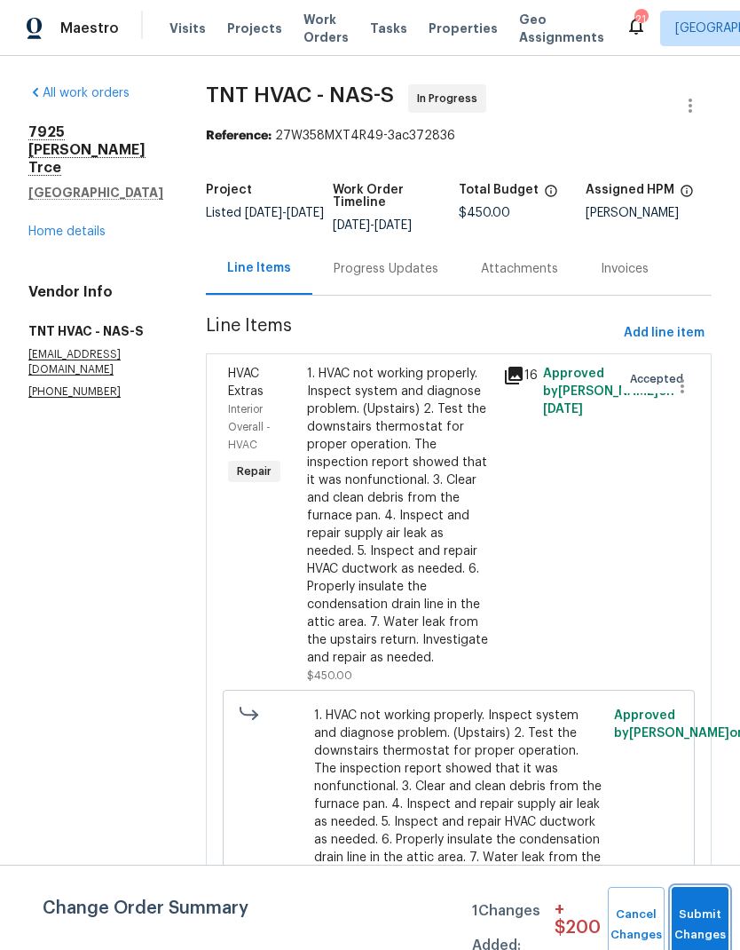
click at [699, 912] on button "Submit Changes" at bounding box center [700, 925] width 57 height 76
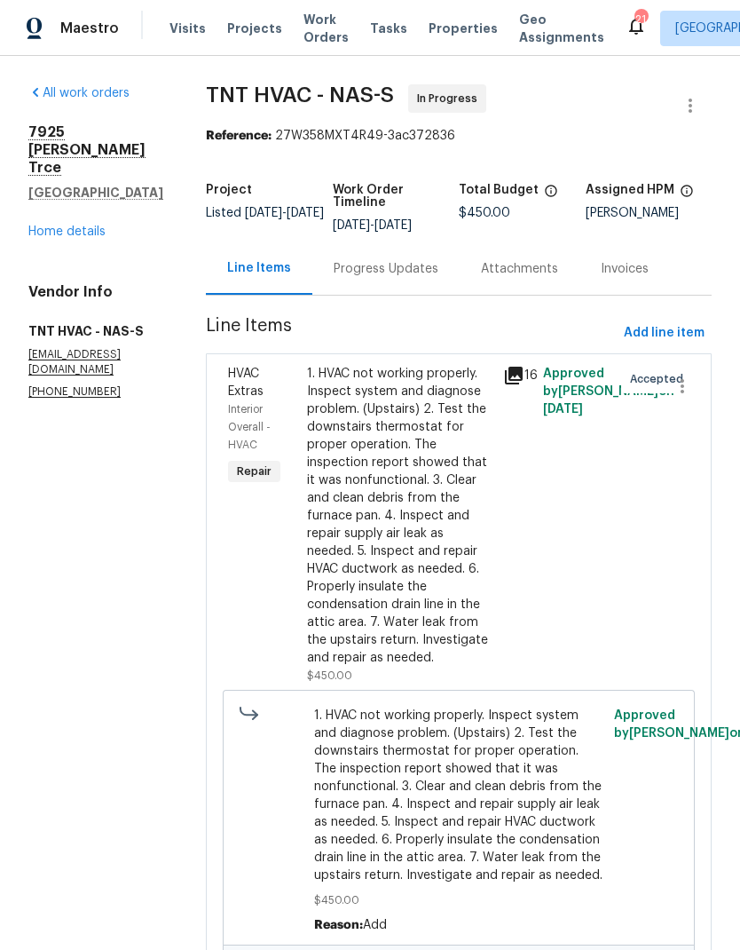
click at [355, 261] on div "Progress Updates" at bounding box center [386, 269] width 105 height 18
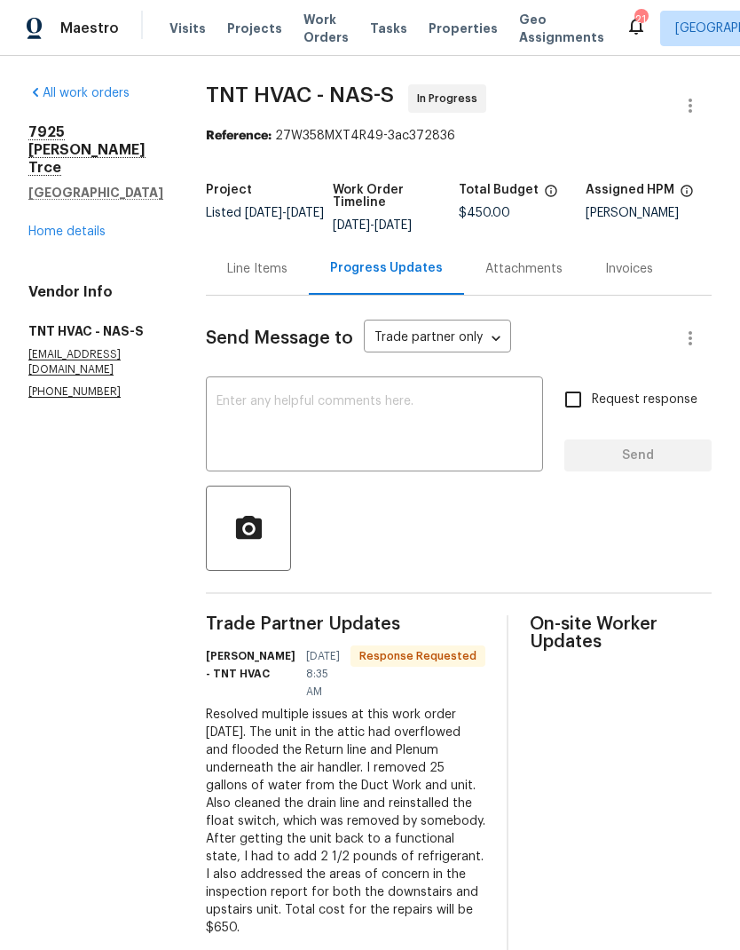
click at [242, 427] on textarea at bounding box center [375, 426] width 316 height 62
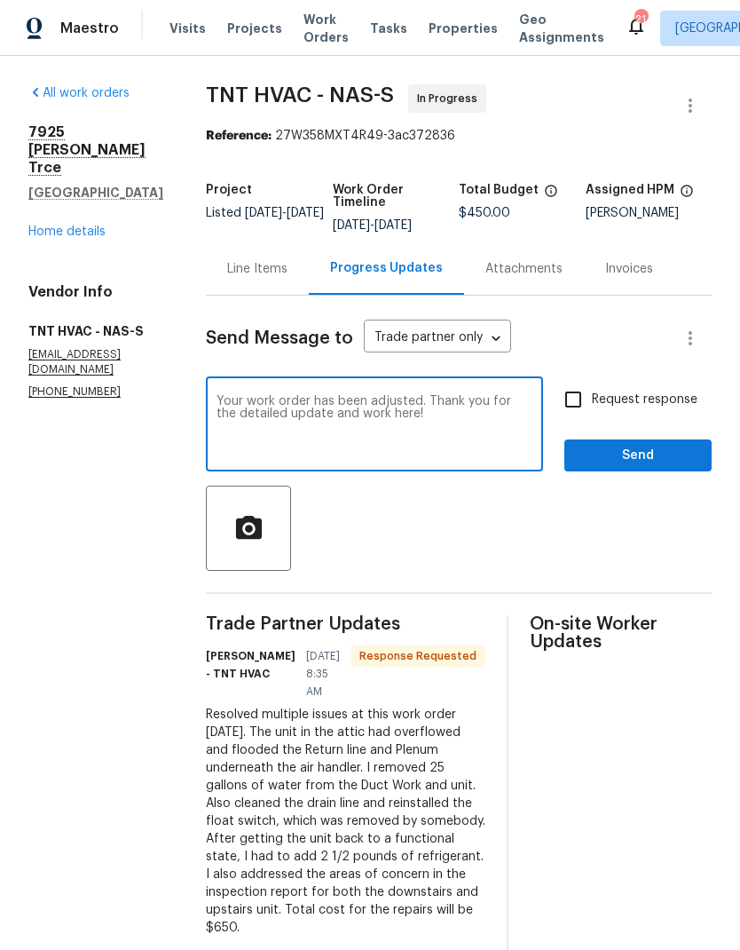
type textarea "Your work order has been adjusted. Thank you for the detailed update and work h…"
click at [383, 534] on div at bounding box center [459, 528] width 506 height 85
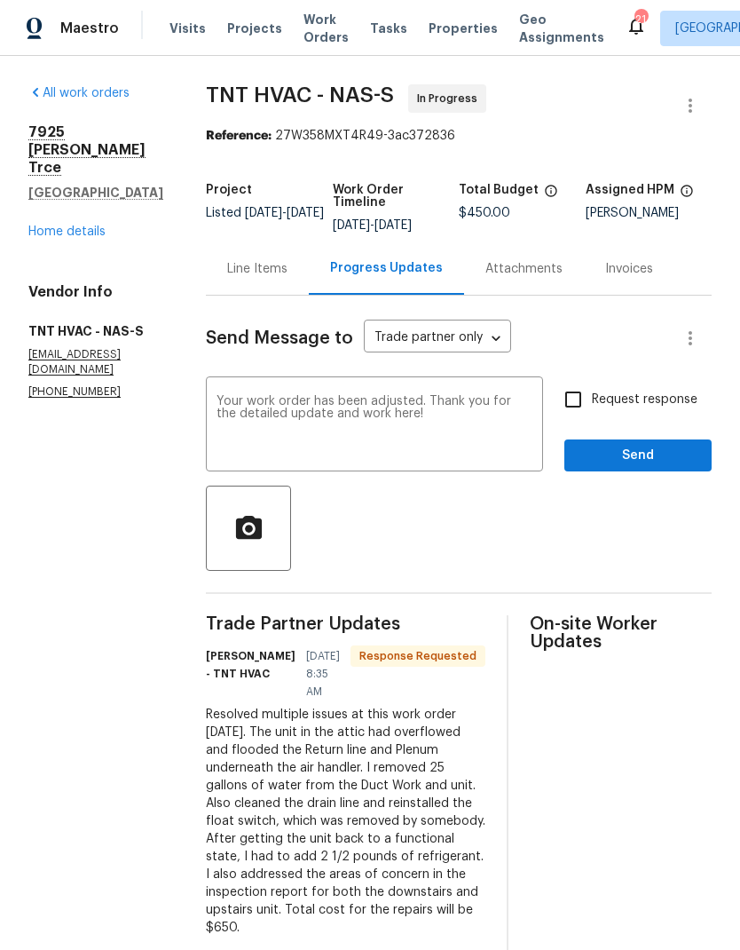
click at [599, 460] on span "Send" at bounding box center [638, 456] width 119 height 22
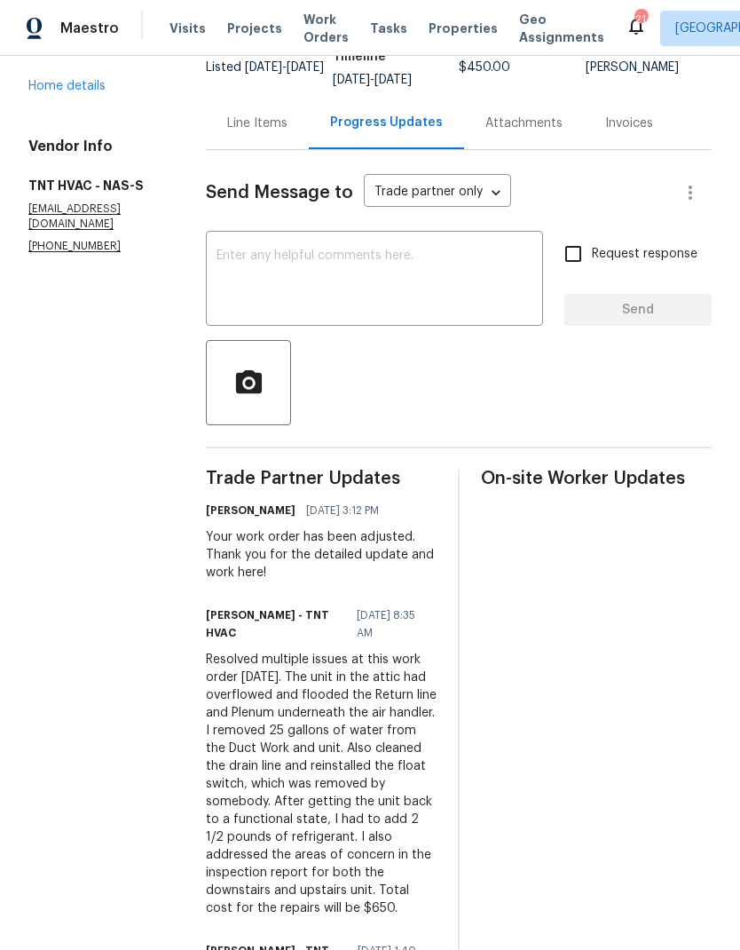
scroll to position [124, 0]
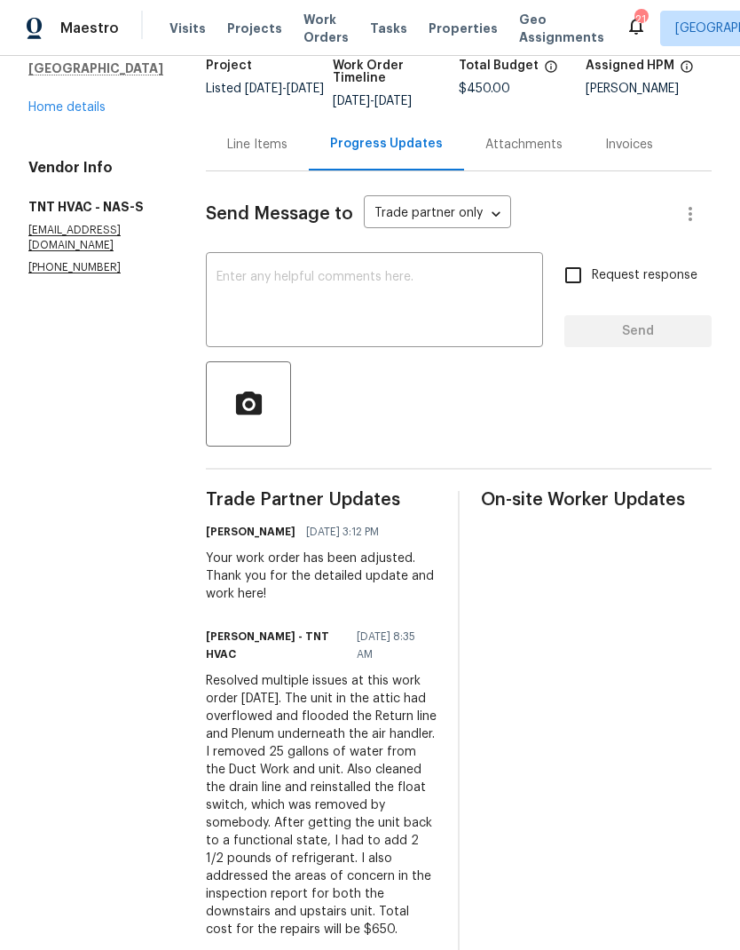
click at [237, 159] on div "Line Items" at bounding box center [257, 144] width 103 height 52
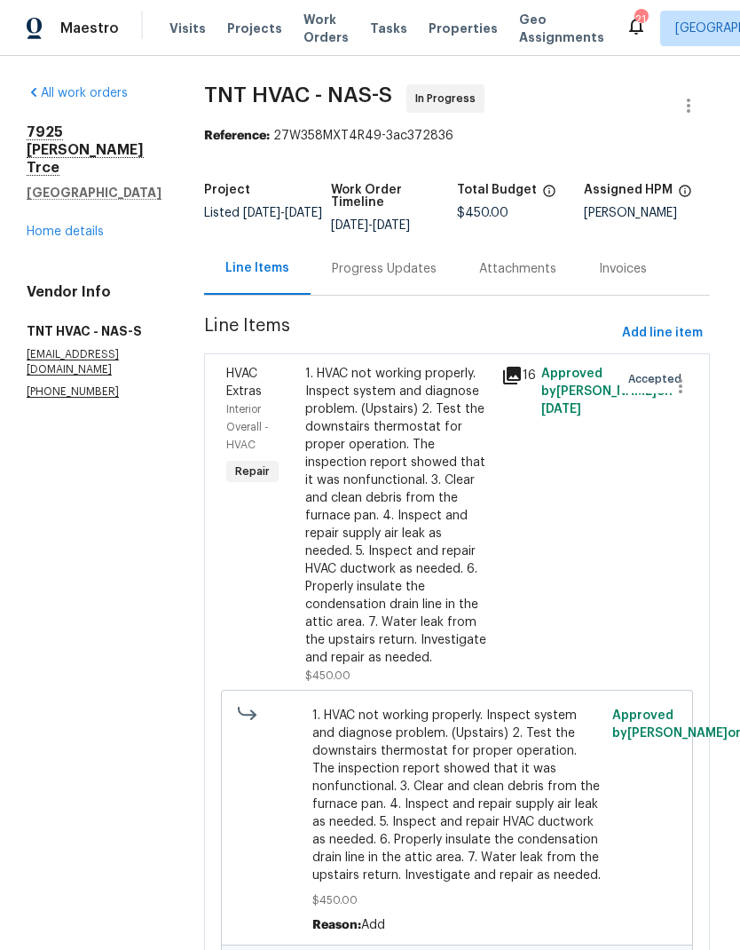
scroll to position [0, 2]
